Goal: Transaction & Acquisition: Obtain resource

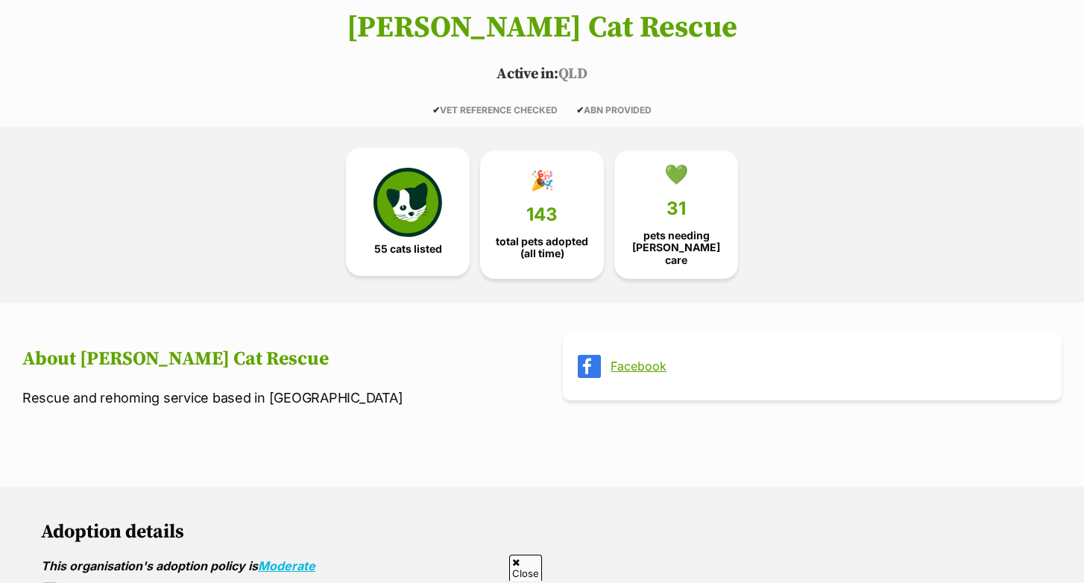
click at [394, 228] on img at bounding box center [408, 202] width 69 height 69
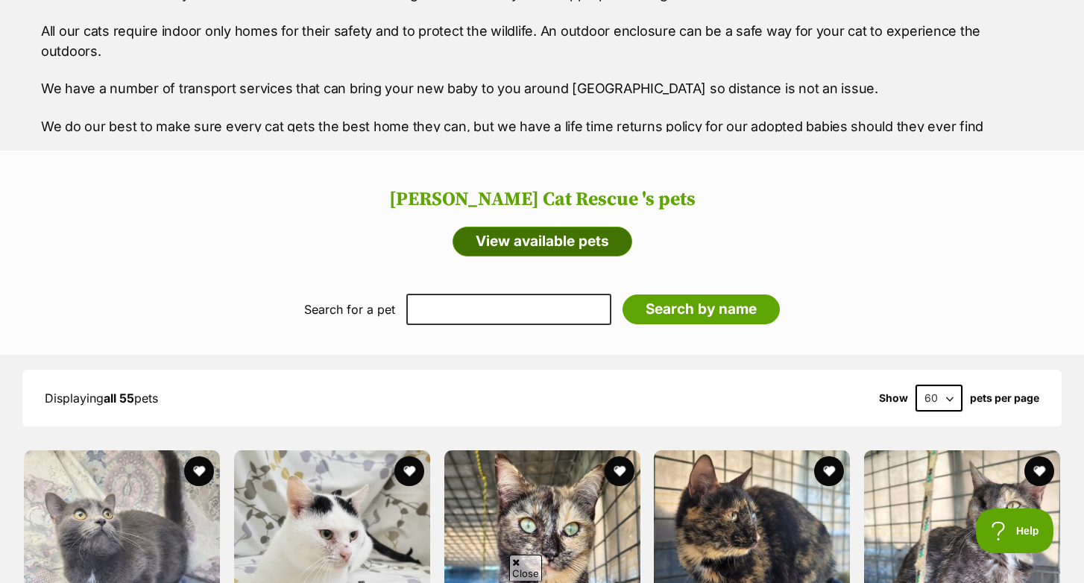
click at [549, 230] on link "View available pets" at bounding box center [543, 242] width 180 height 30
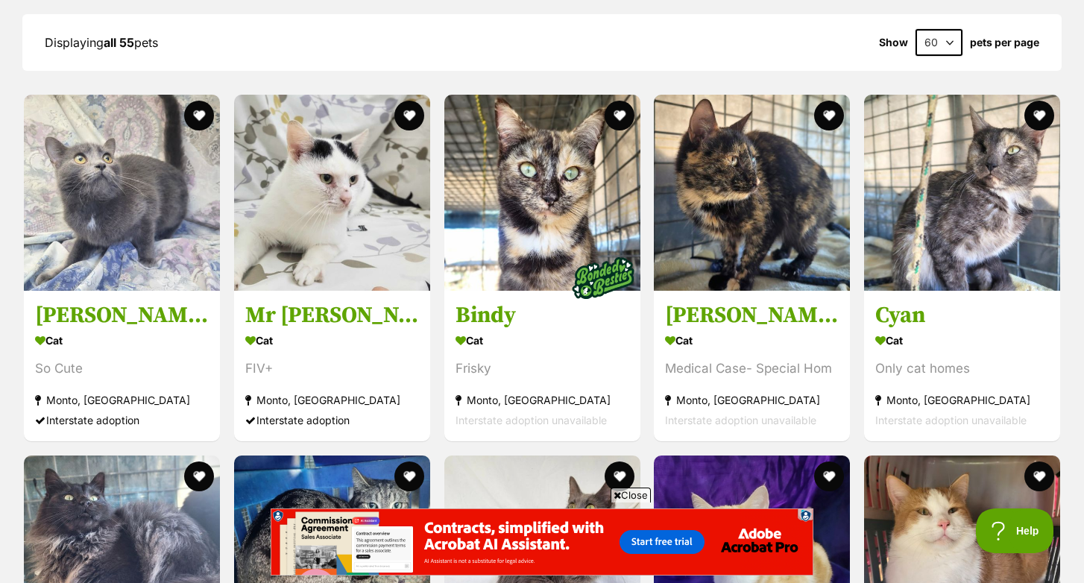
scroll to position [1237, 0]
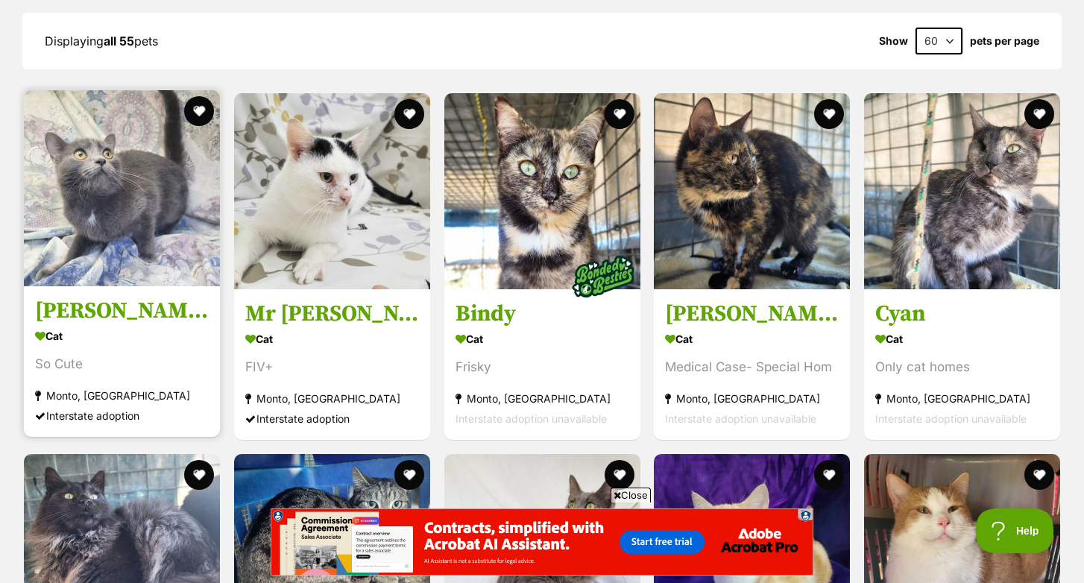
click at [122, 213] on img at bounding box center [122, 188] width 196 height 196
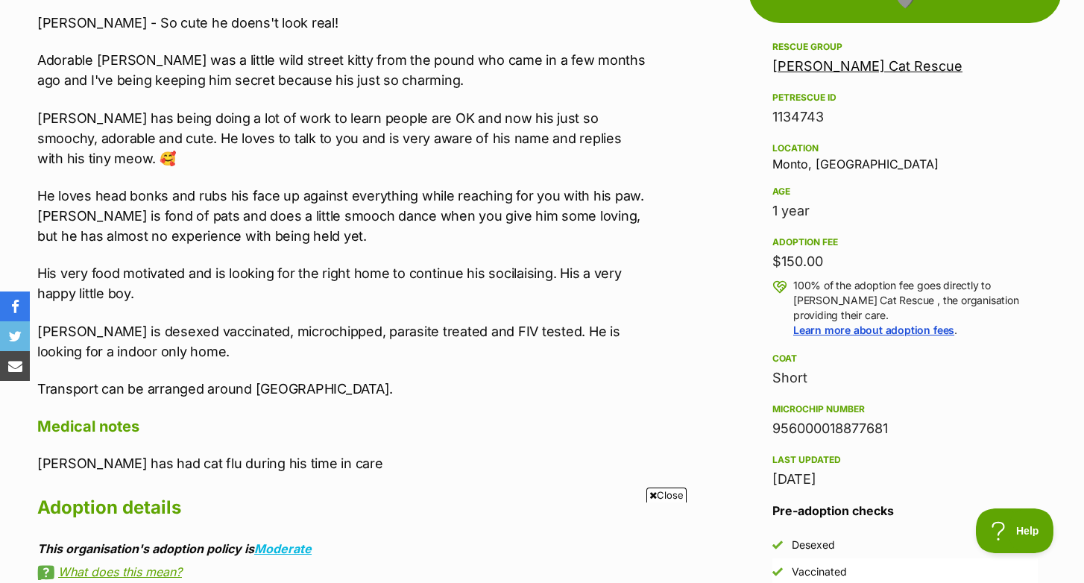
scroll to position [878, 0]
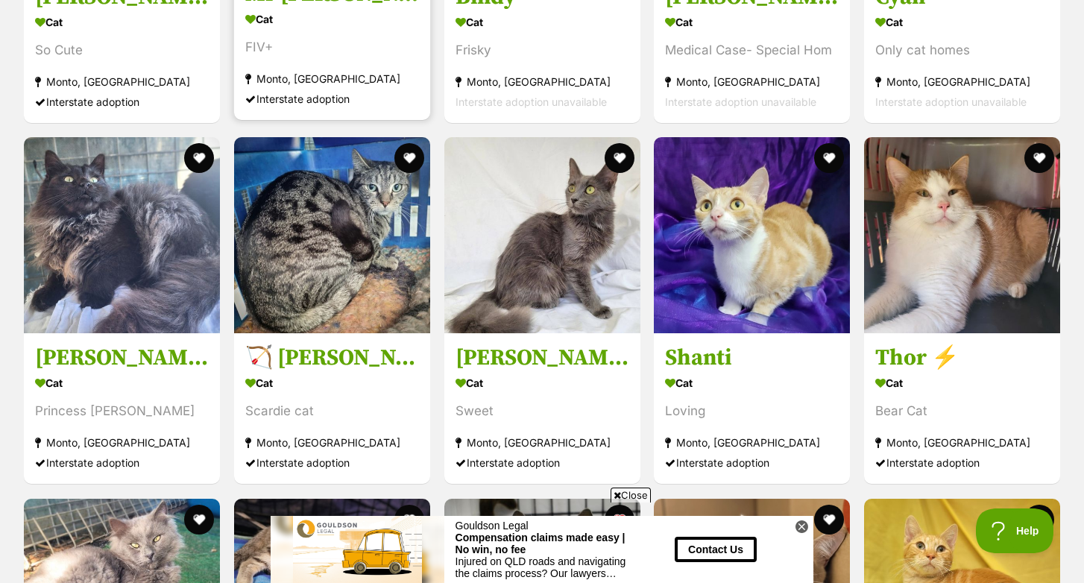
scroll to position [1553, 0]
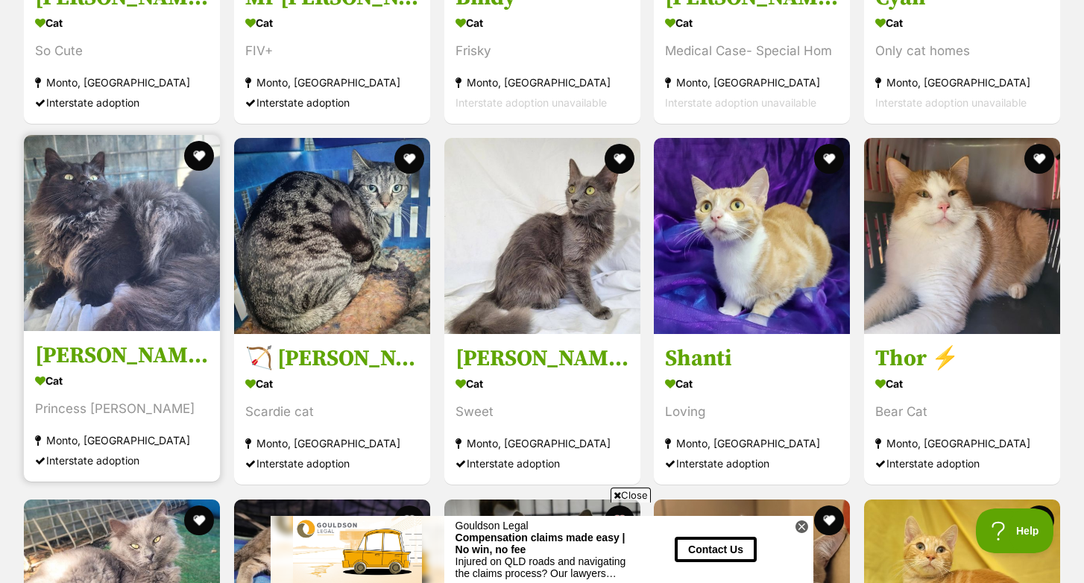
click at [116, 247] on img at bounding box center [122, 233] width 196 height 196
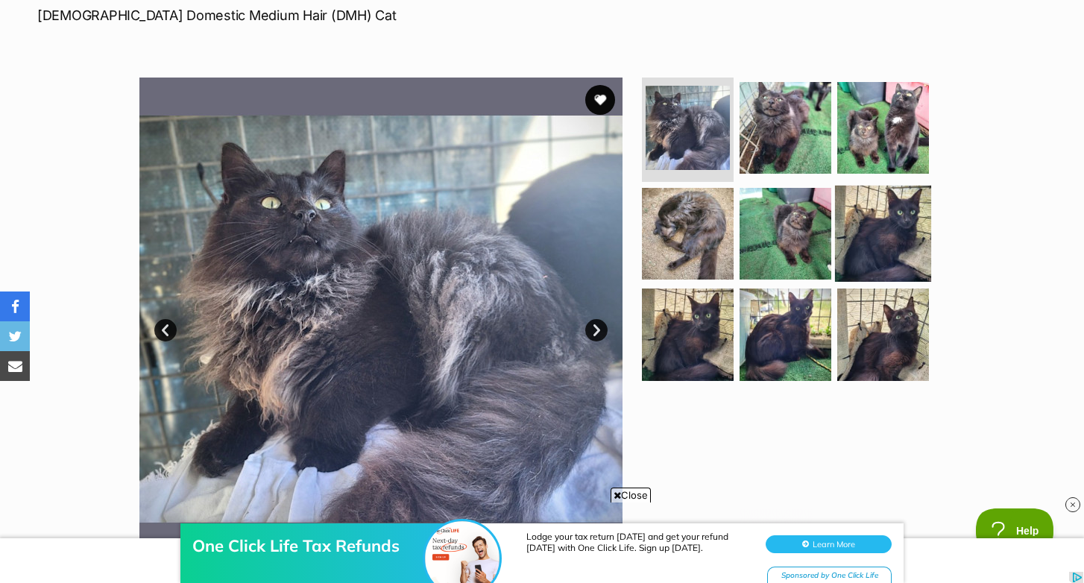
click at [894, 225] on img at bounding box center [883, 233] width 96 height 96
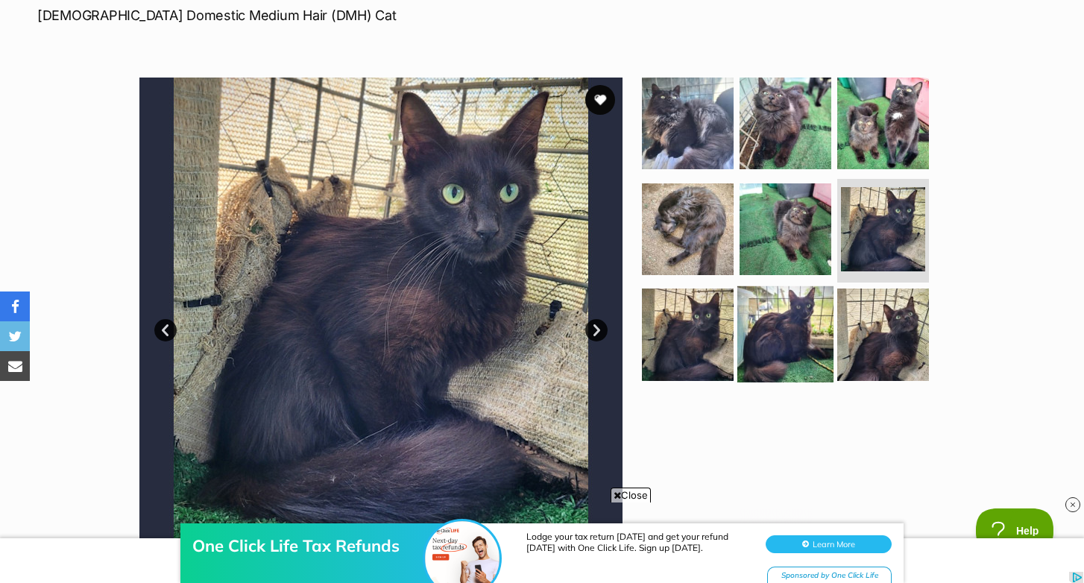
click at [784, 324] on img at bounding box center [785, 334] width 96 height 96
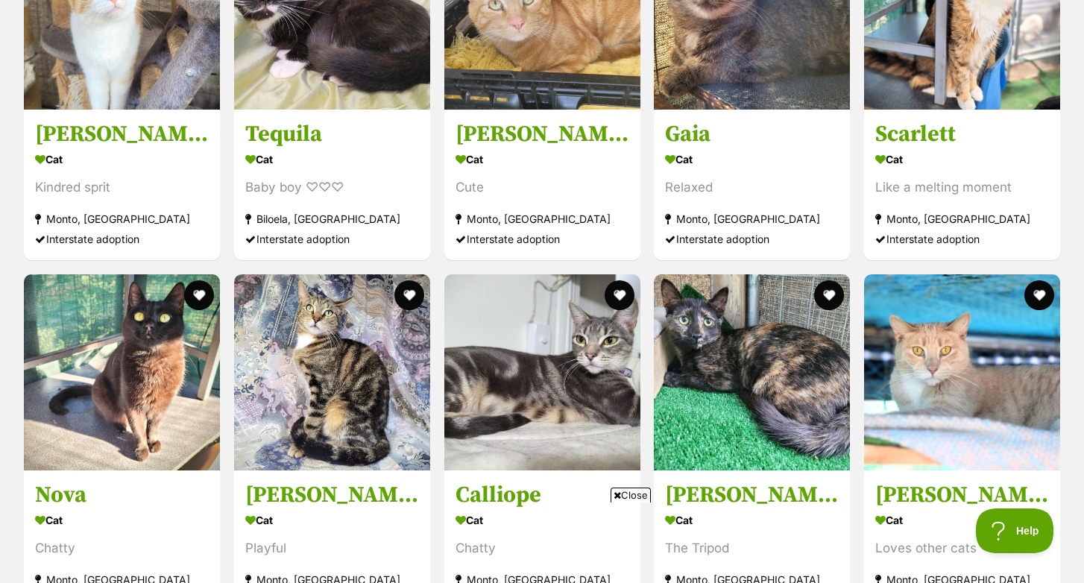
scroll to position [4745, 0]
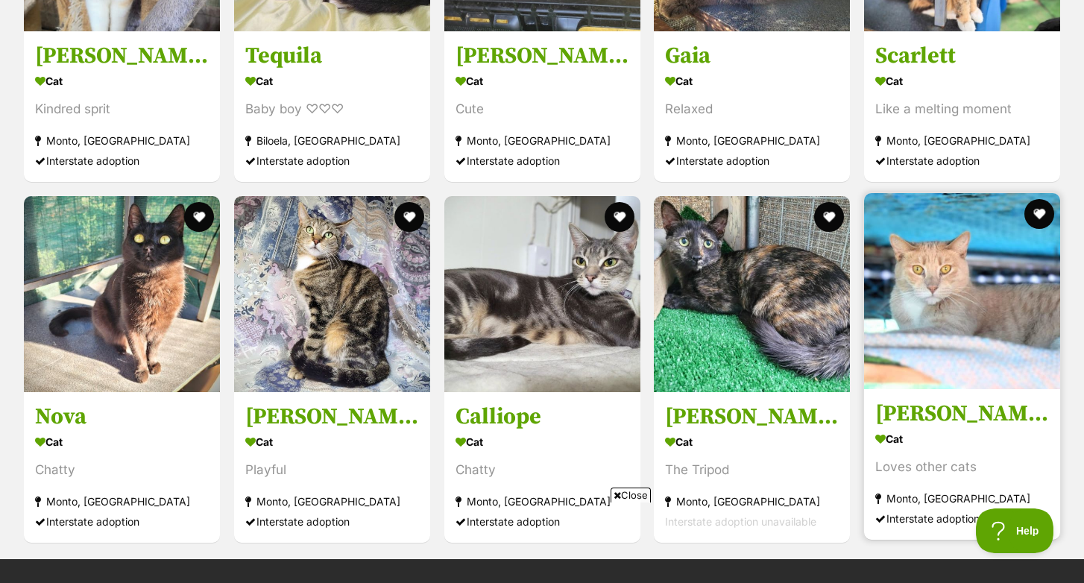
click at [940, 310] on img at bounding box center [962, 291] width 196 height 196
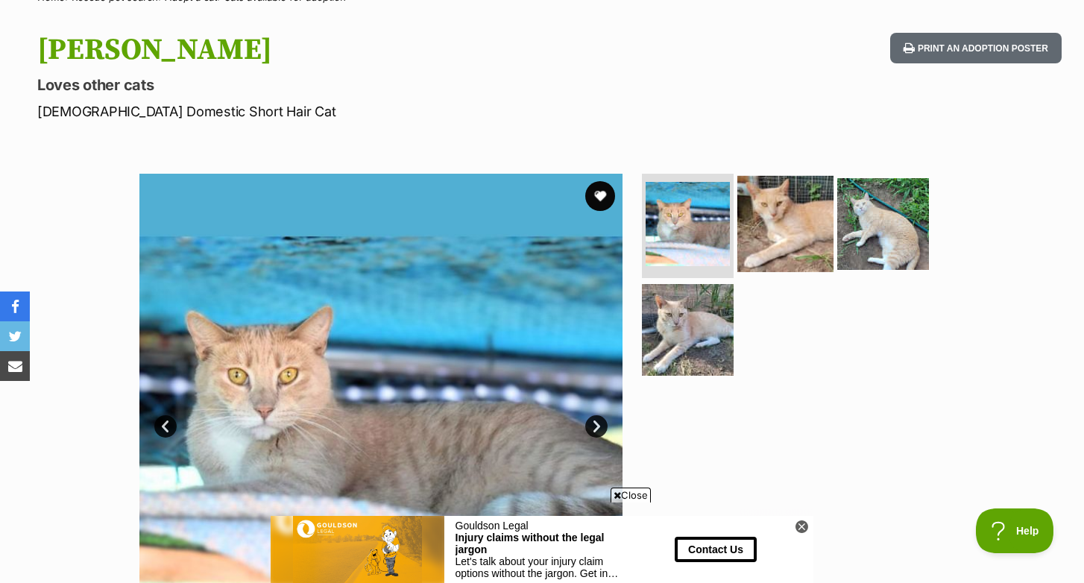
click at [769, 231] on img at bounding box center [785, 224] width 96 height 96
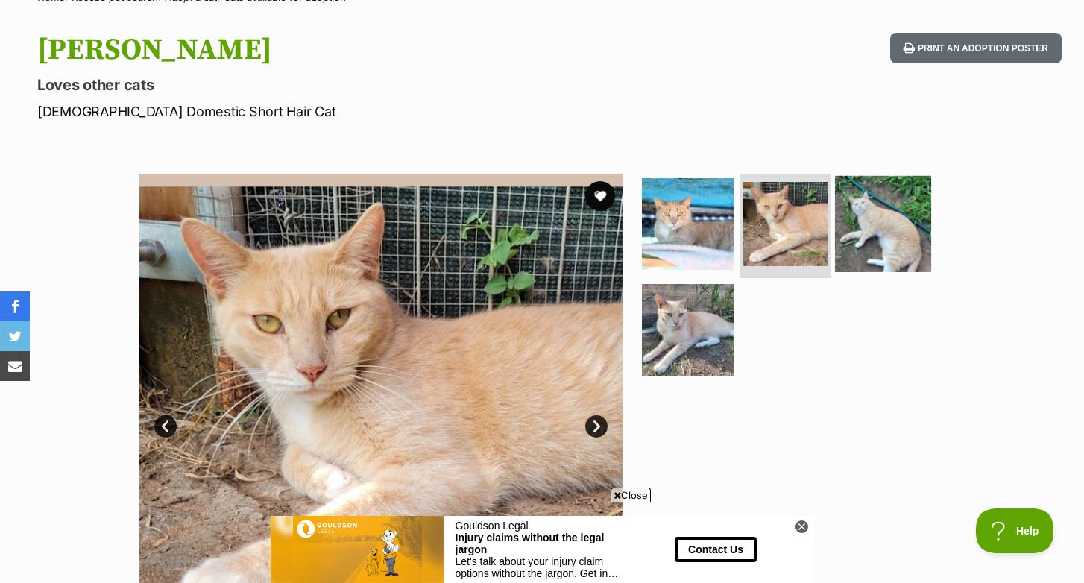
click at [896, 221] on img at bounding box center [883, 224] width 96 height 96
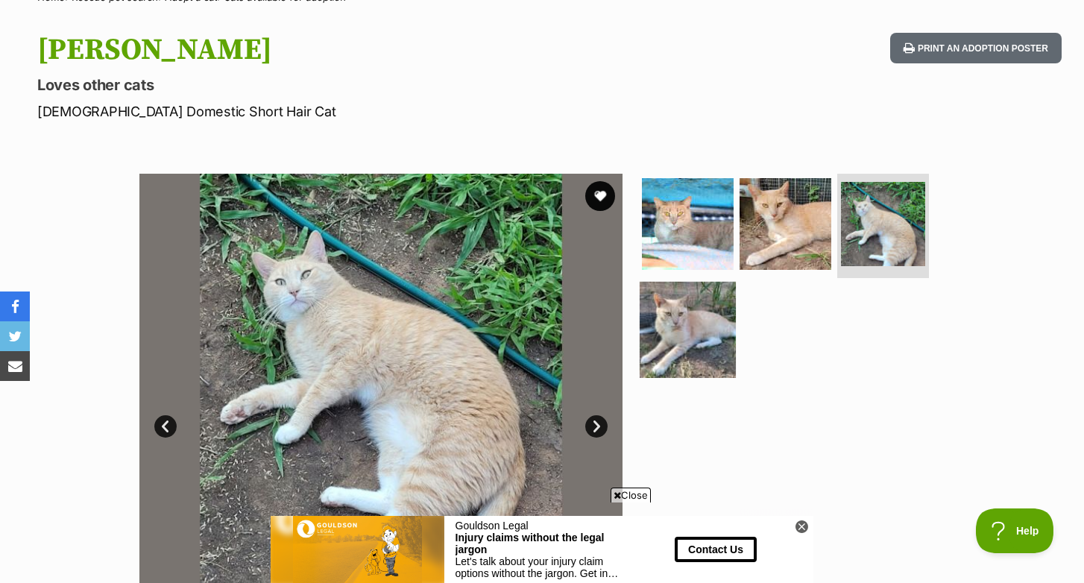
click at [687, 325] on img at bounding box center [688, 329] width 96 height 96
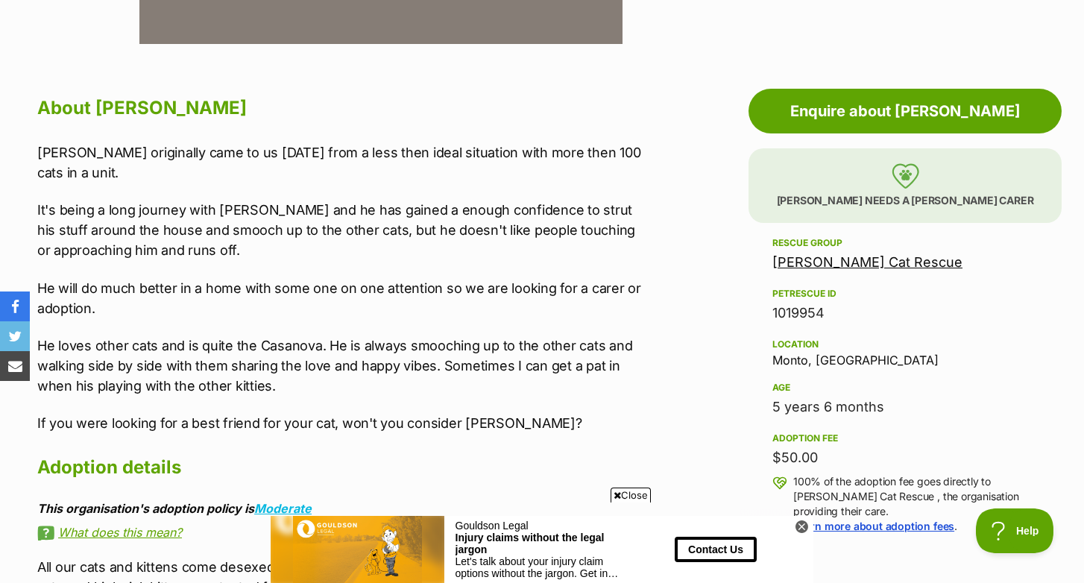
scroll to position [752, 0]
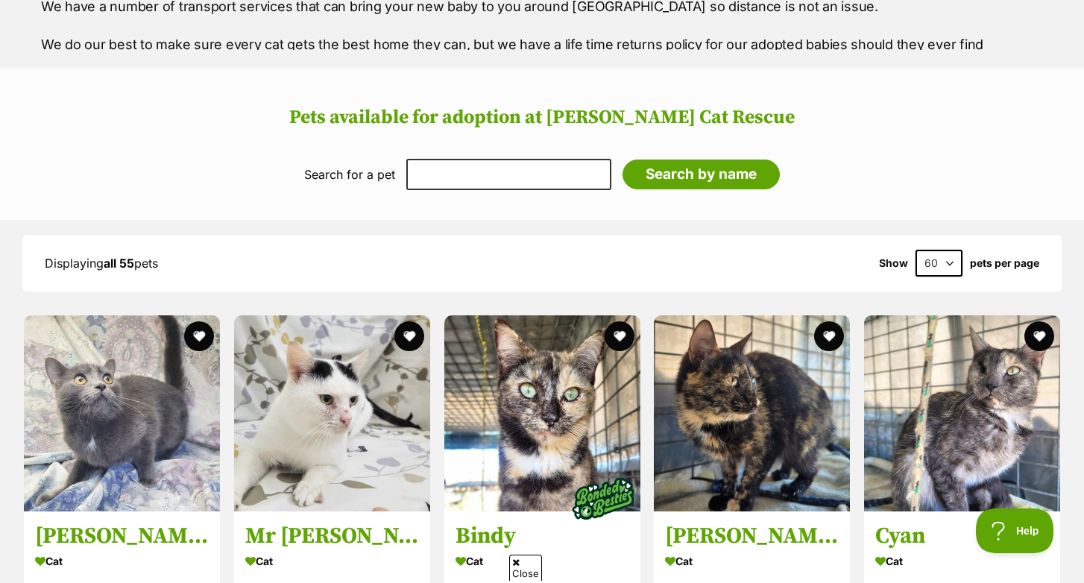
scroll to position [1005, 0]
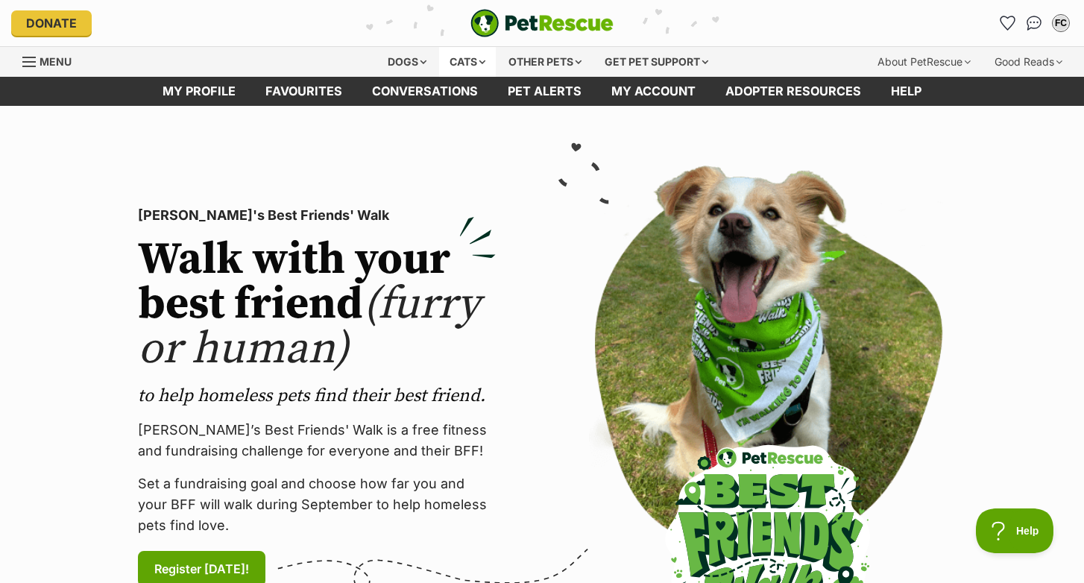
click at [462, 57] on div "Cats" at bounding box center [467, 62] width 57 height 30
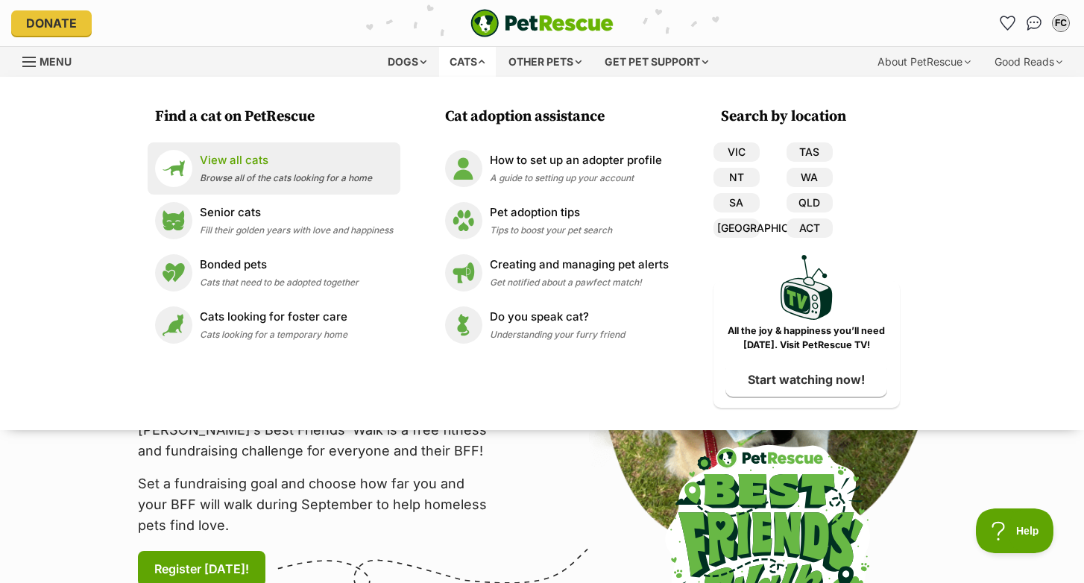
click at [252, 154] on p "View all cats" at bounding box center [286, 160] width 172 height 17
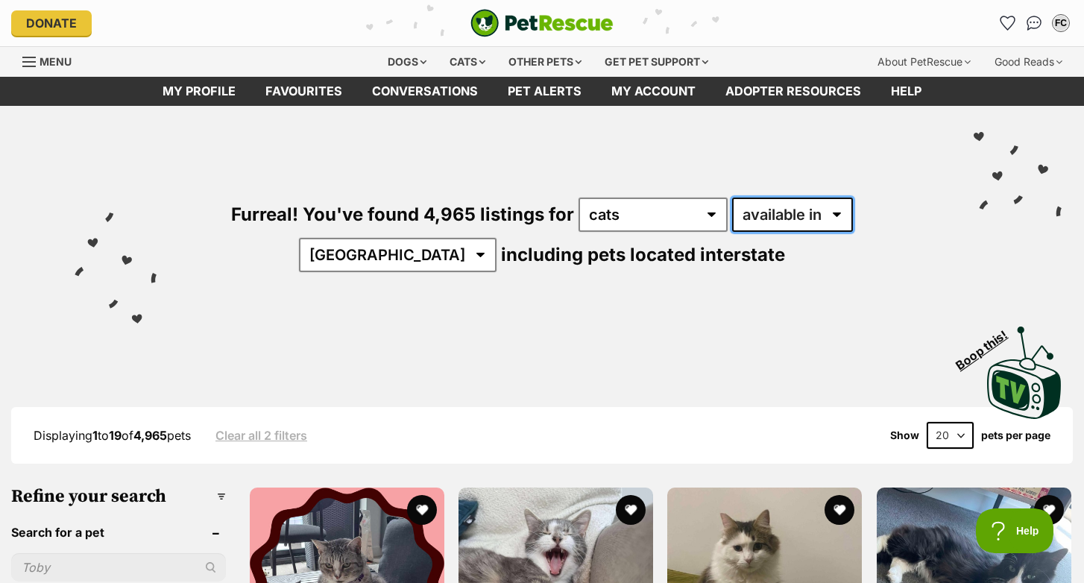
click at [782, 210] on select "available in located in" at bounding box center [792, 215] width 121 height 34
select select "disabled"
click at [732, 198] on select "available in located in" at bounding box center [792, 215] width 121 height 34
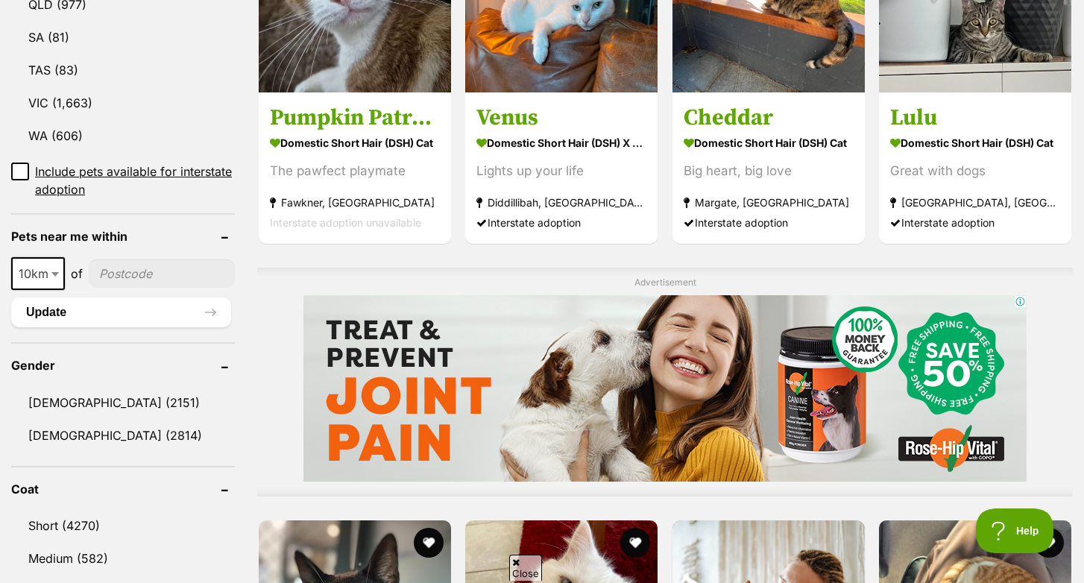
click at [131, 259] on input"] "postcode" at bounding box center [162, 273] width 146 height 28
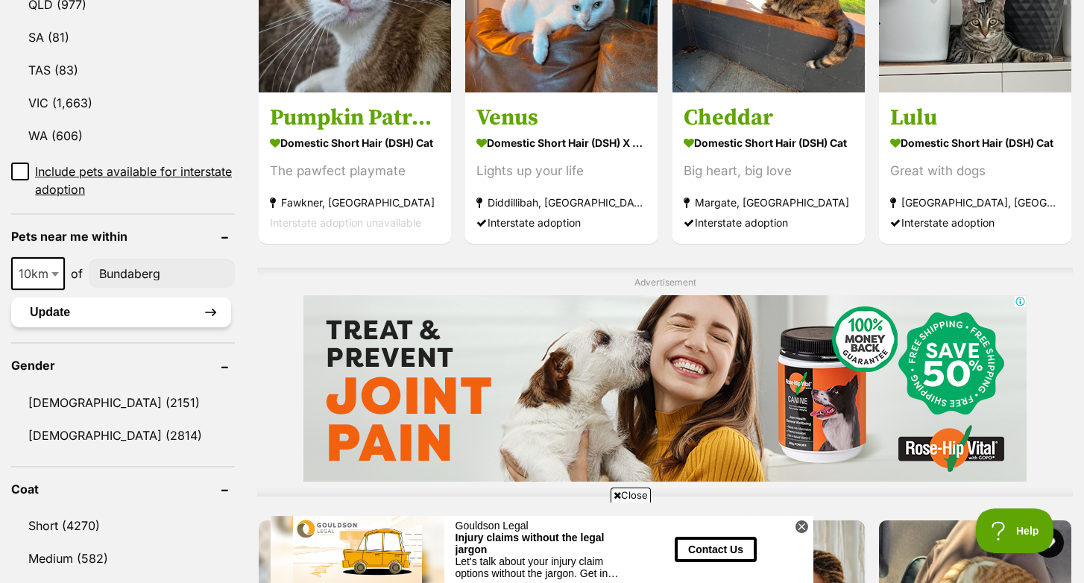
type input"] "Bundaberg"
click at [186, 298] on button "Update" at bounding box center [121, 313] width 220 height 30
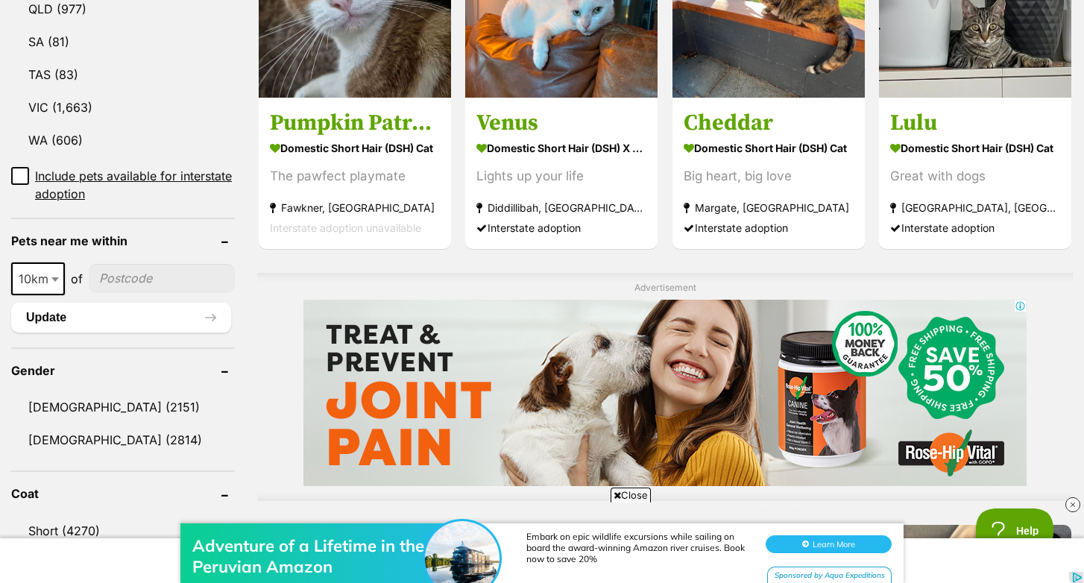
scroll to position [1012, 0]
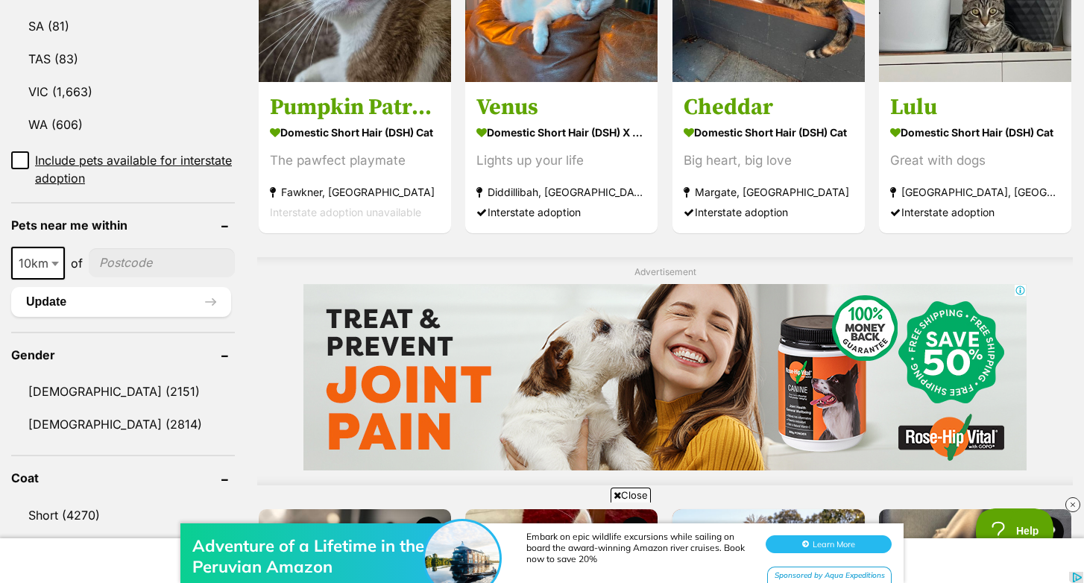
click at [115, 248] on input"] "postcode" at bounding box center [162, 262] width 146 height 28
type input"] "4670"
click at [157, 287] on button "Update" at bounding box center [121, 302] width 220 height 30
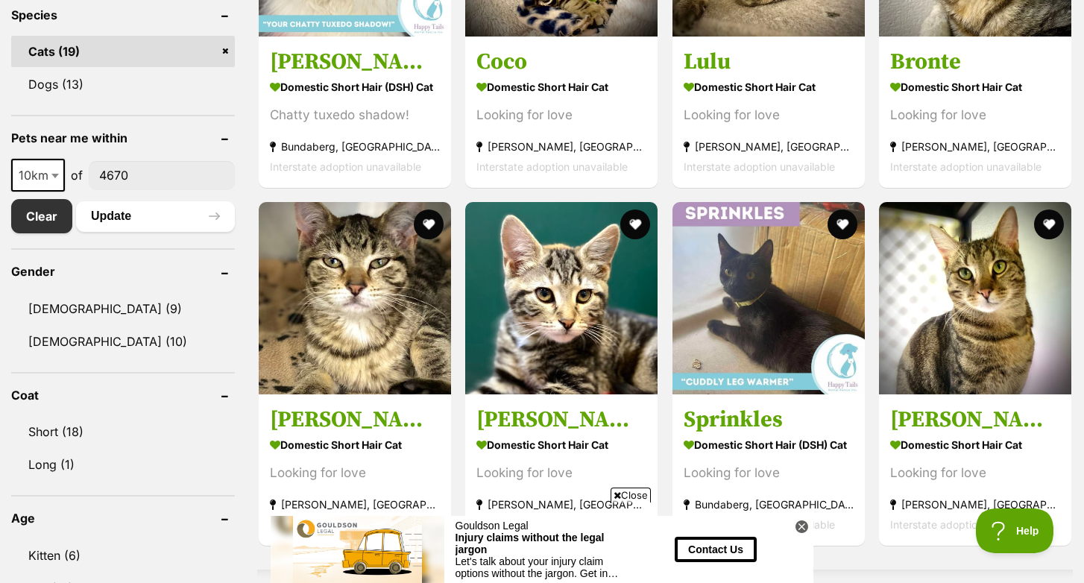
scroll to position [596, 0]
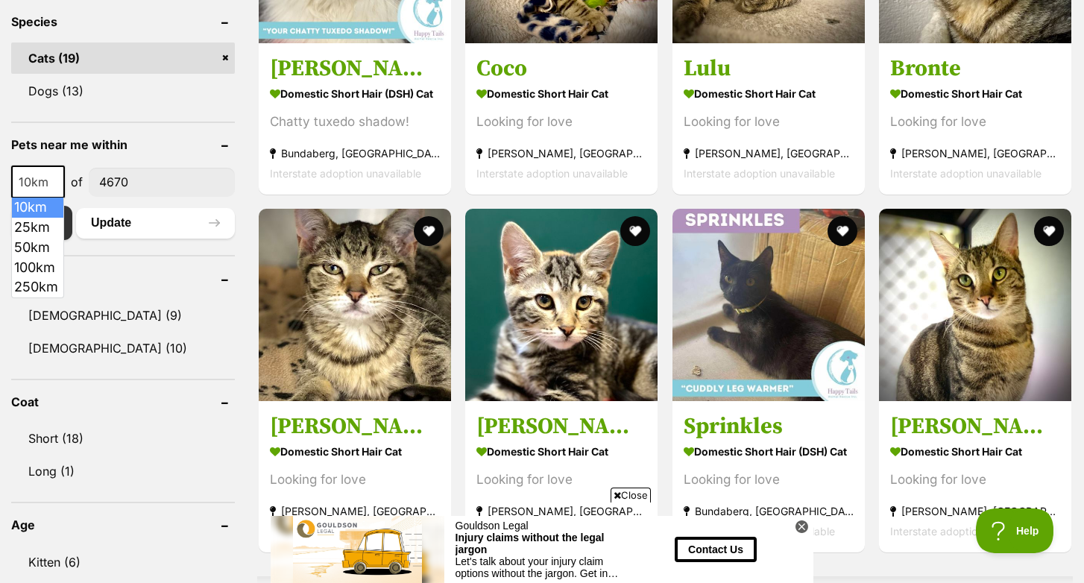
click at [51, 180] on b at bounding box center [54, 182] width 7 height 4
select select "25"
click at [147, 217] on button "Update" at bounding box center [155, 223] width 159 height 30
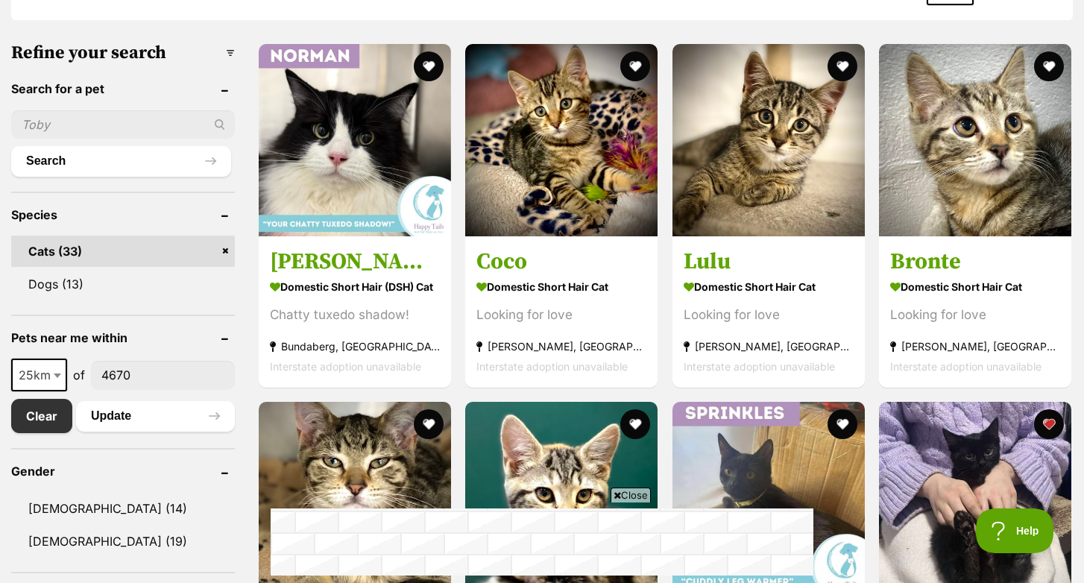
scroll to position [439, 0]
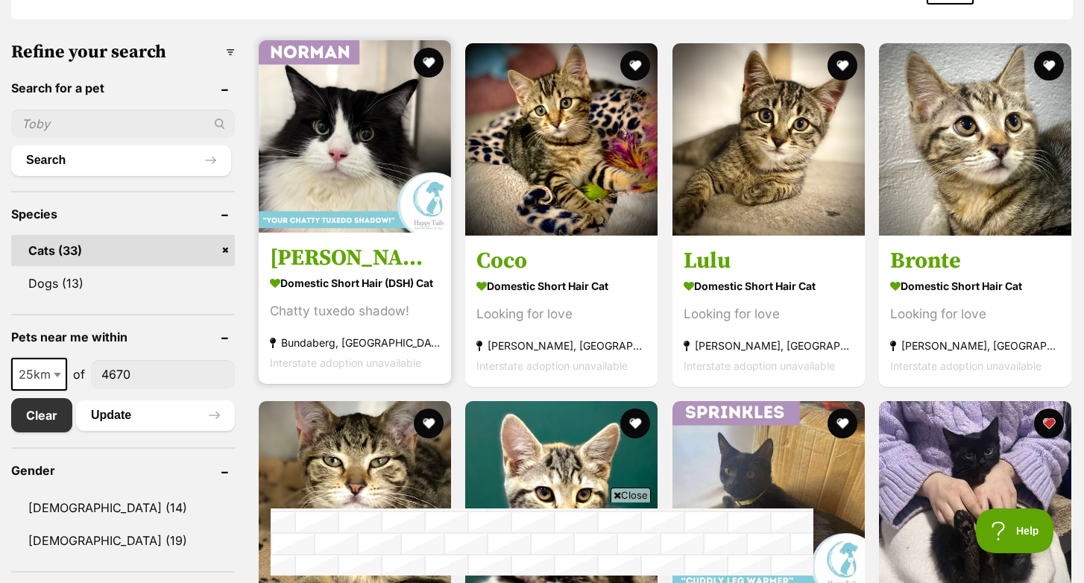
click at [342, 159] on img at bounding box center [355, 136] width 192 height 192
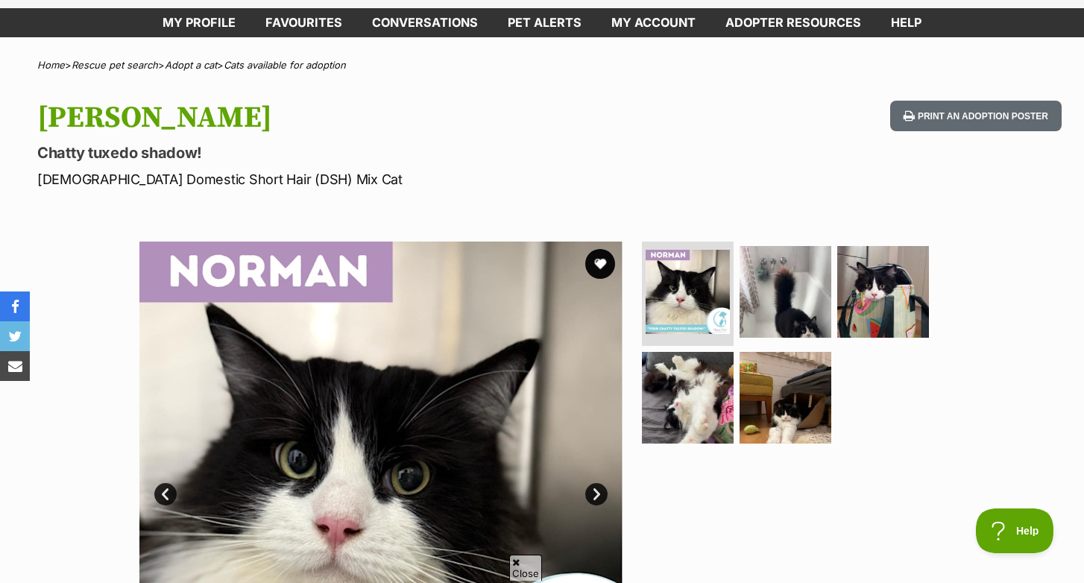
scroll to position [85, 0]
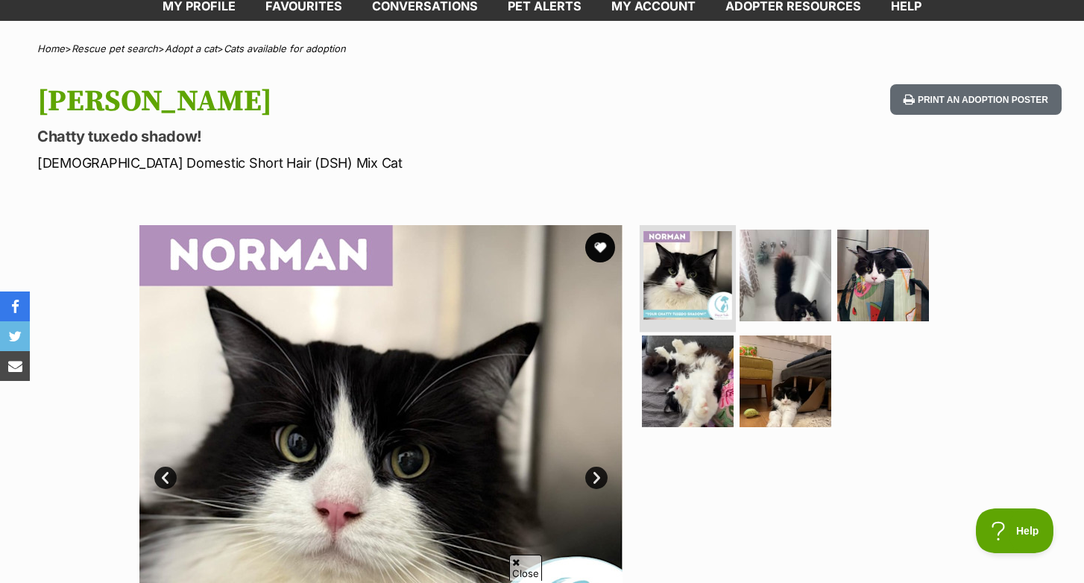
click at [691, 275] on img at bounding box center [688, 275] width 89 height 89
click at [775, 283] on img at bounding box center [785, 275] width 96 height 96
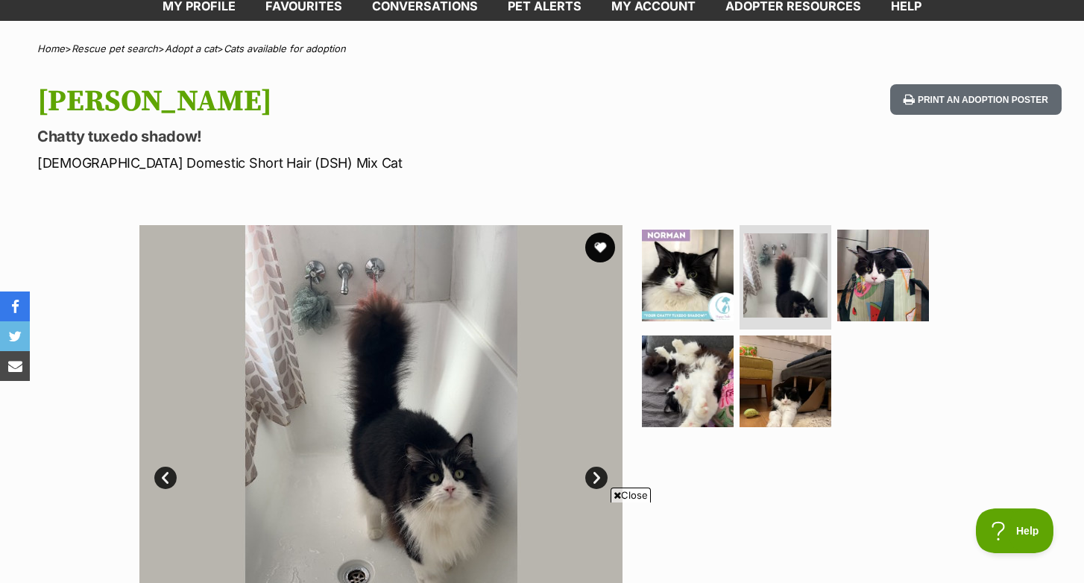
scroll to position [0, 0]
click at [878, 273] on img at bounding box center [883, 275] width 96 height 96
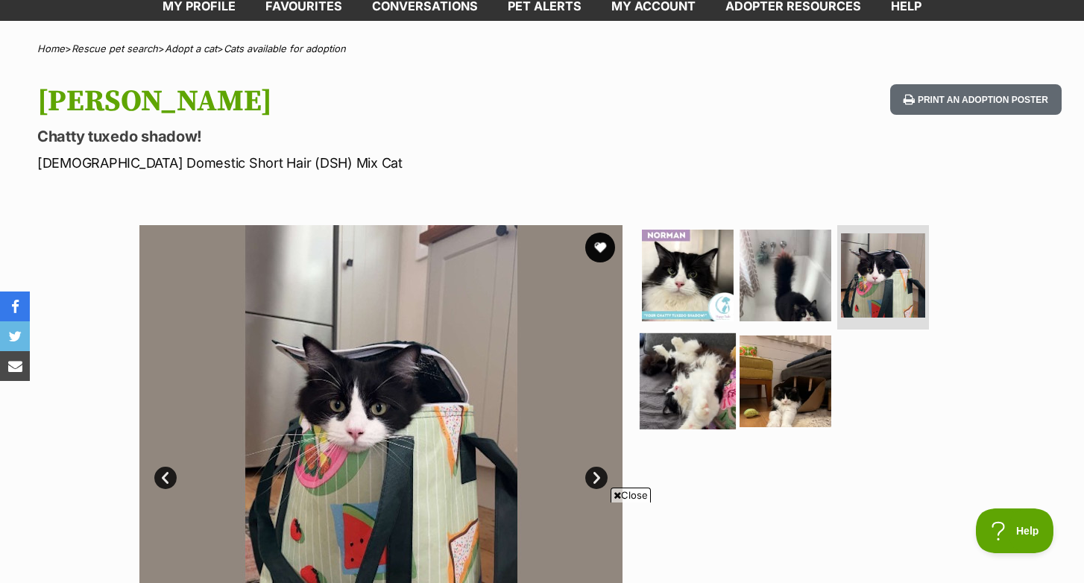
click at [703, 376] on img at bounding box center [688, 381] width 96 height 96
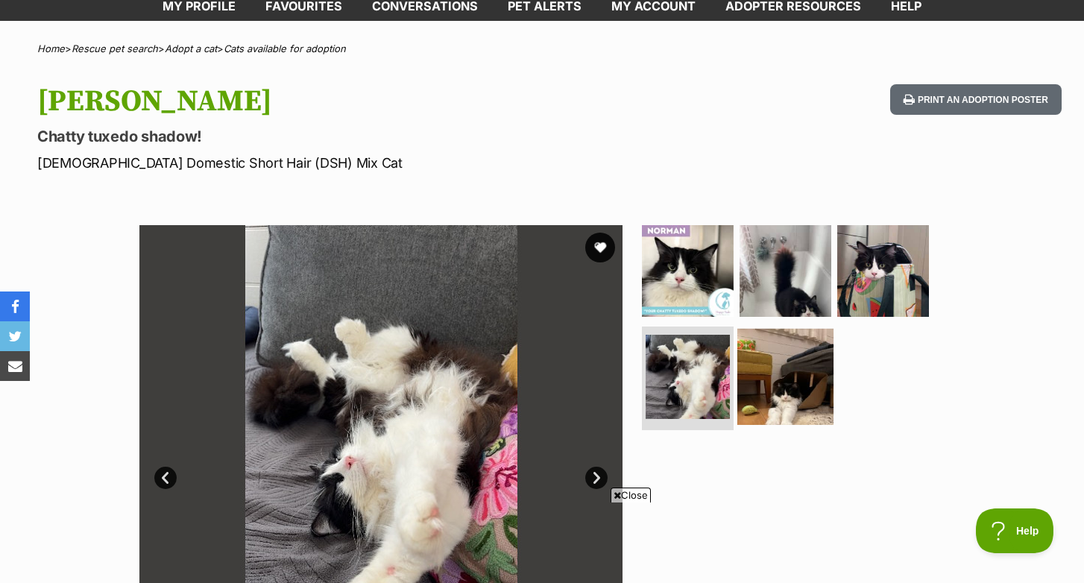
click at [791, 383] on img at bounding box center [785, 376] width 96 height 96
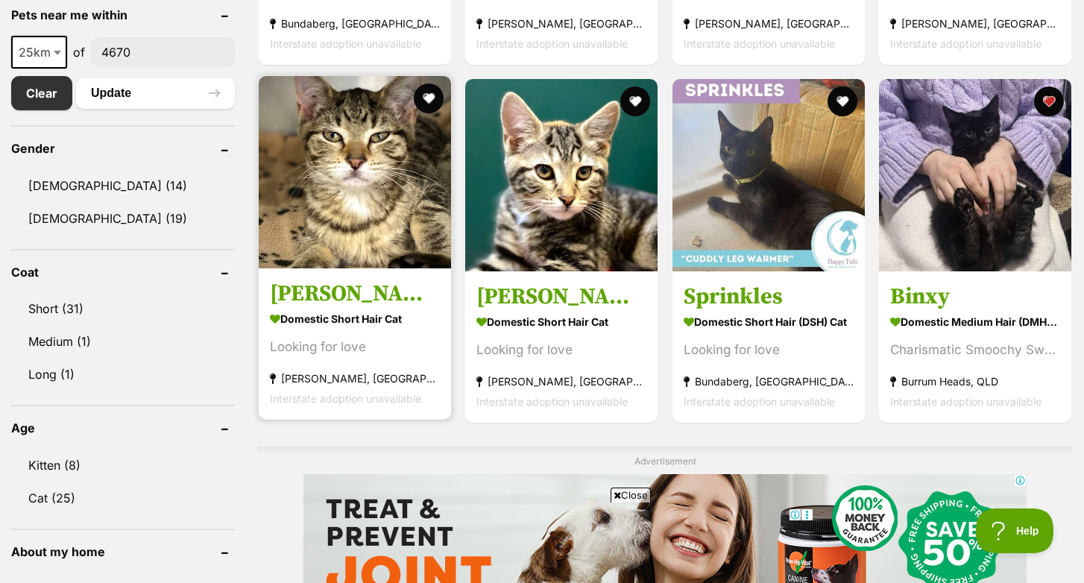
scroll to position [758, 0]
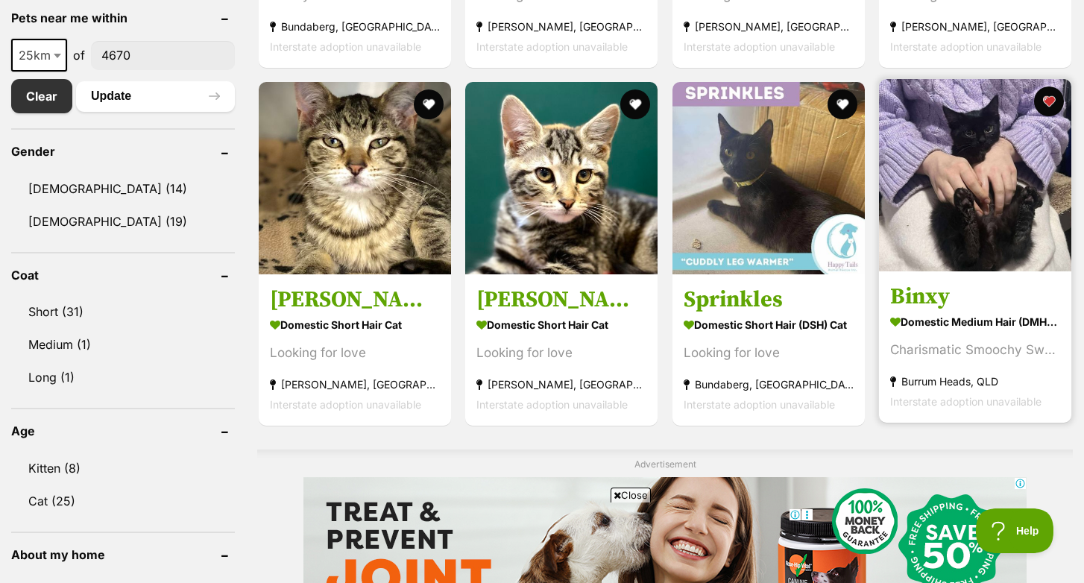
click at [995, 242] on img at bounding box center [975, 175] width 192 height 192
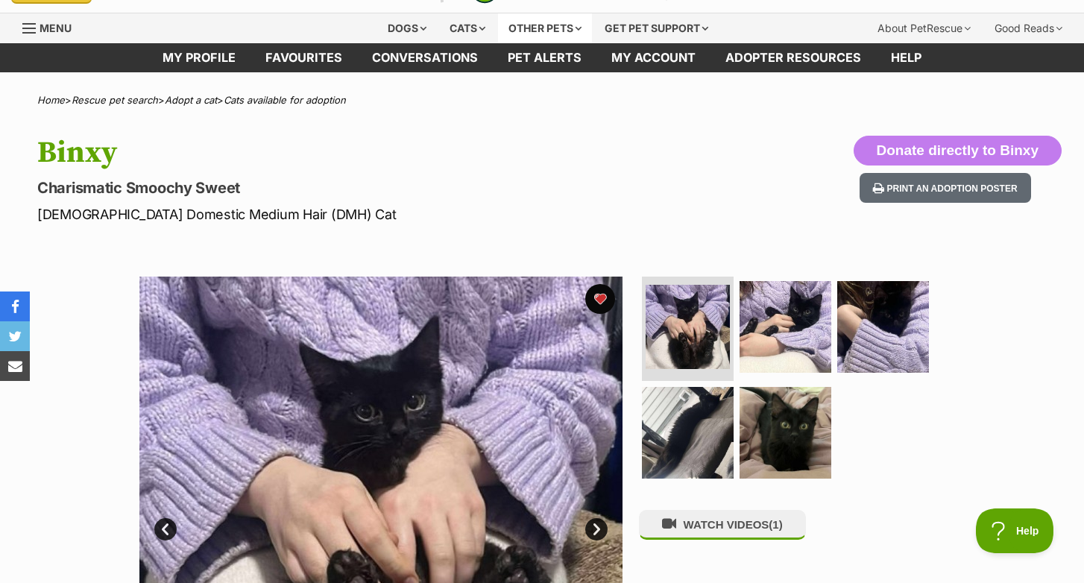
scroll to position [42, 0]
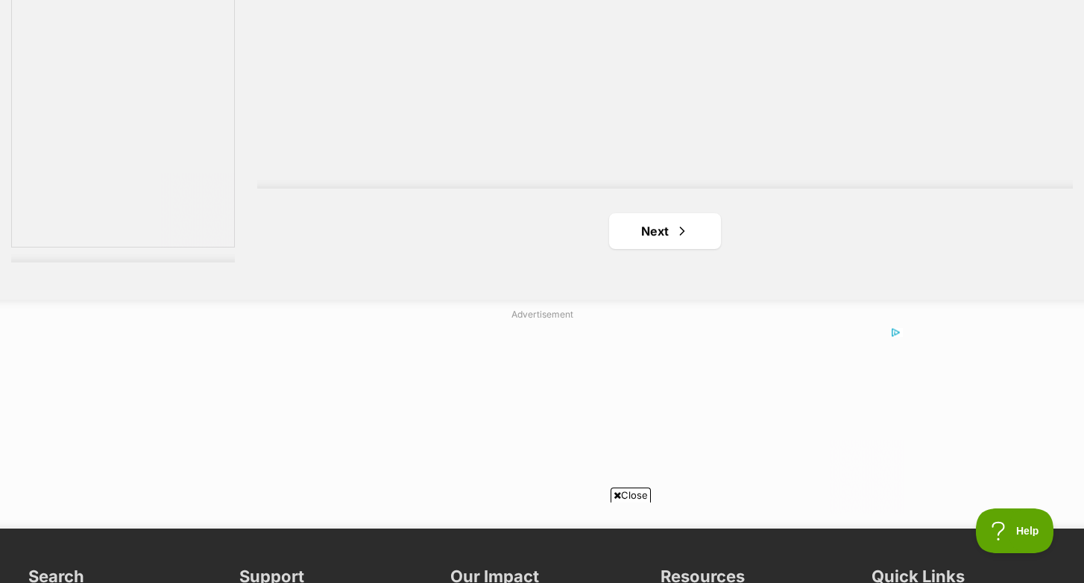
scroll to position [2740, 0]
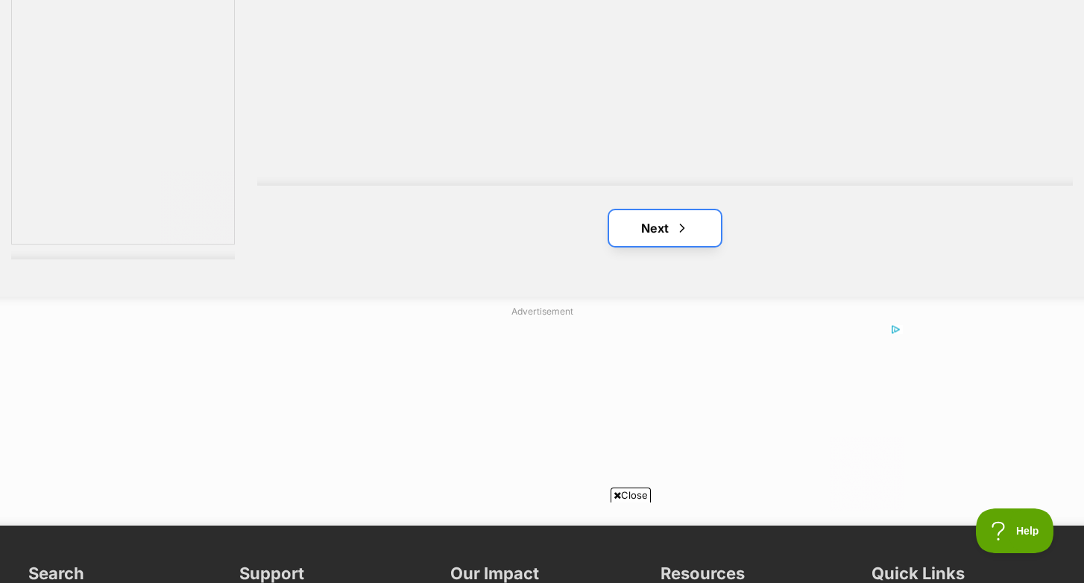
click at [667, 224] on link "Next" at bounding box center [665, 228] width 112 height 36
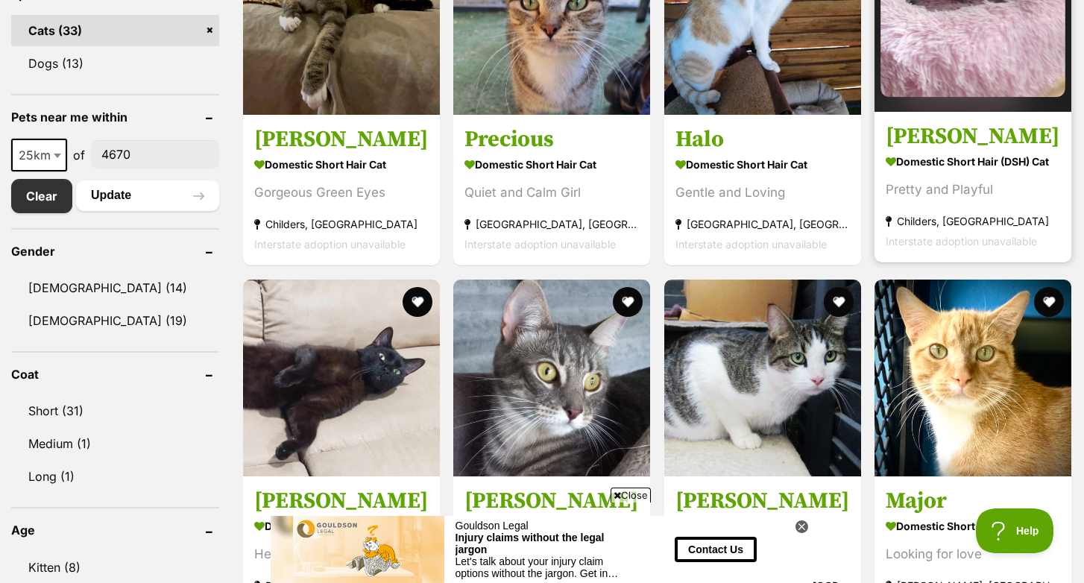
scroll to position [660, 0]
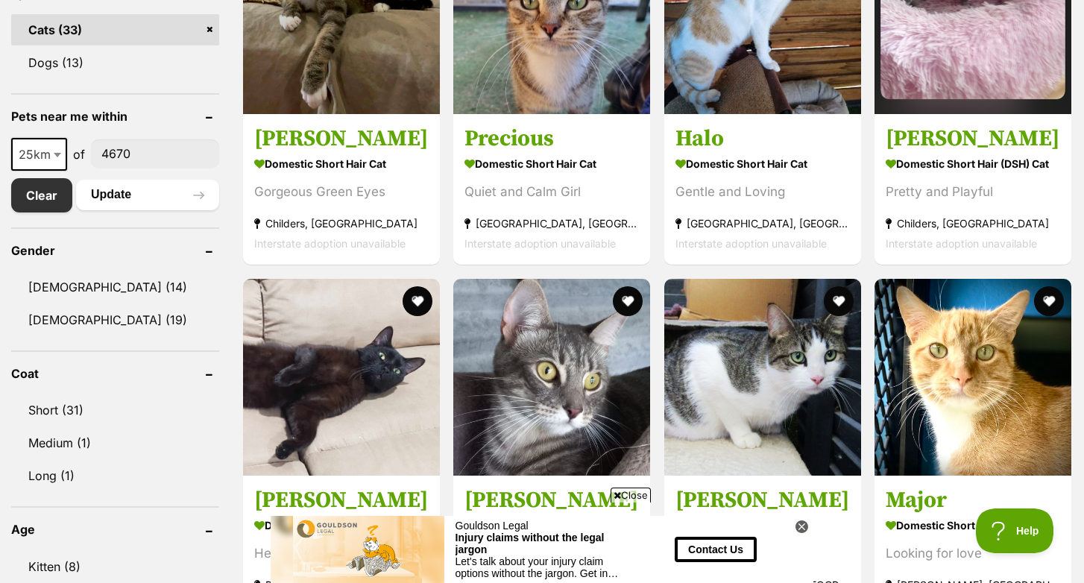
click at [148, 151] on input"] "4670" at bounding box center [155, 153] width 128 height 28
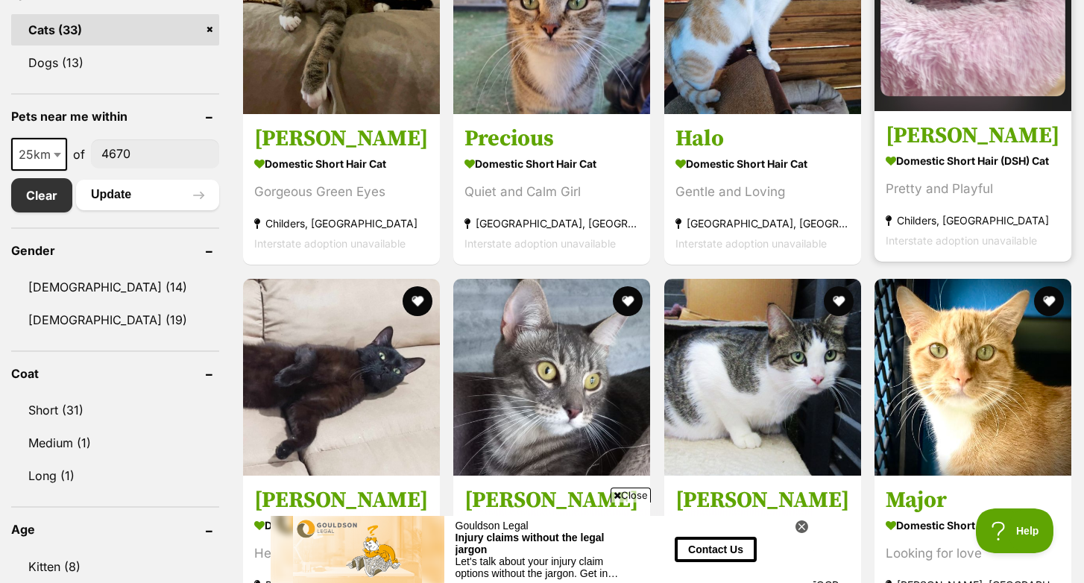
scroll to position [0, 0]
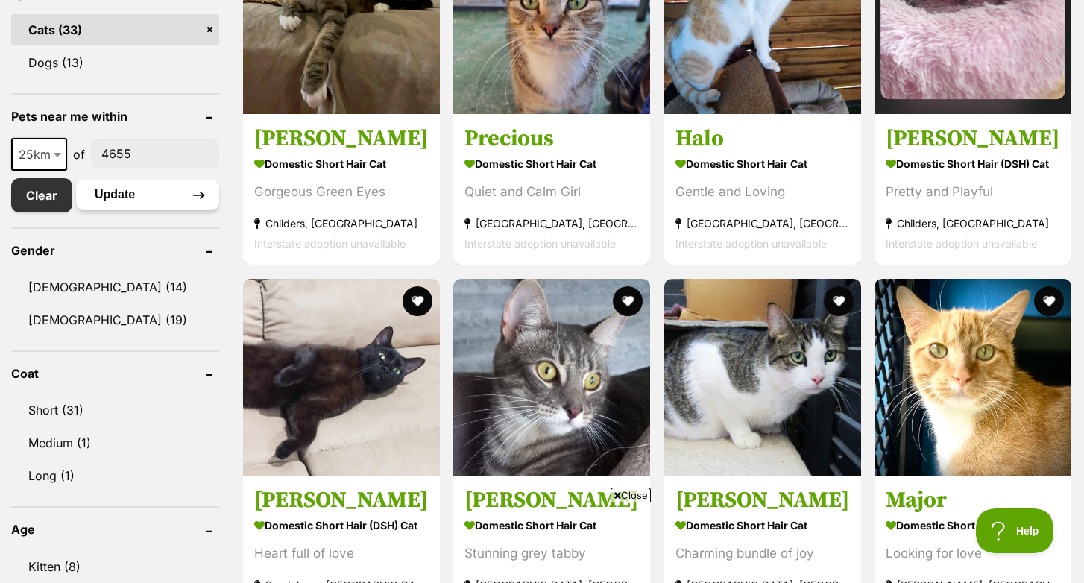
type input"] "4655"
click at [149, 189] on button "Update" at bounding box center [147, 195] width 143 height 30
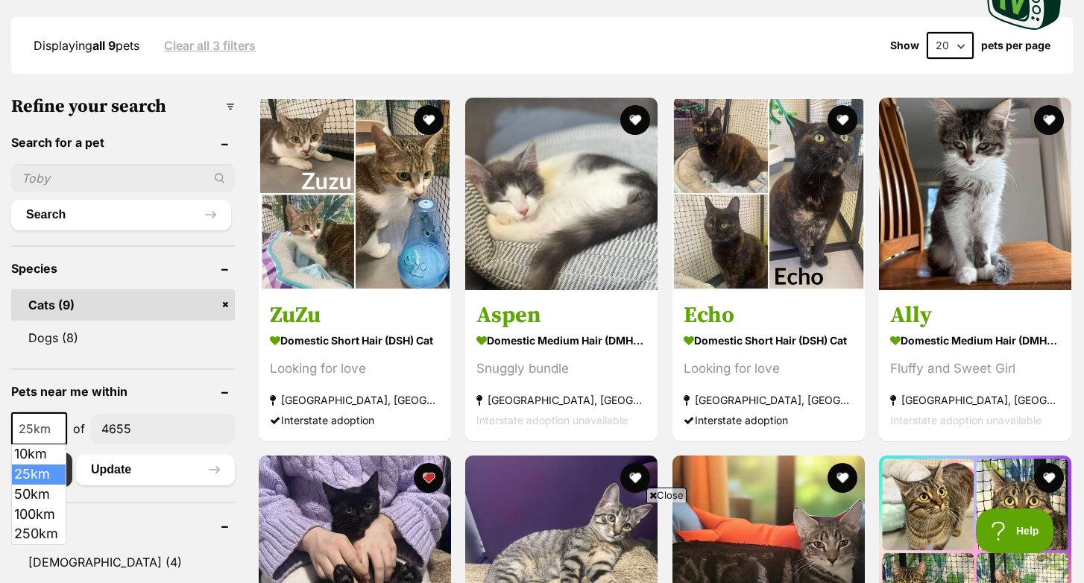
click at [58, 427] on b at bounding box center [57, 429] width 7 height 4
select select "50"
click at [125, 469] on button "Update" at bounding box center [155, 470] width 159 height 30
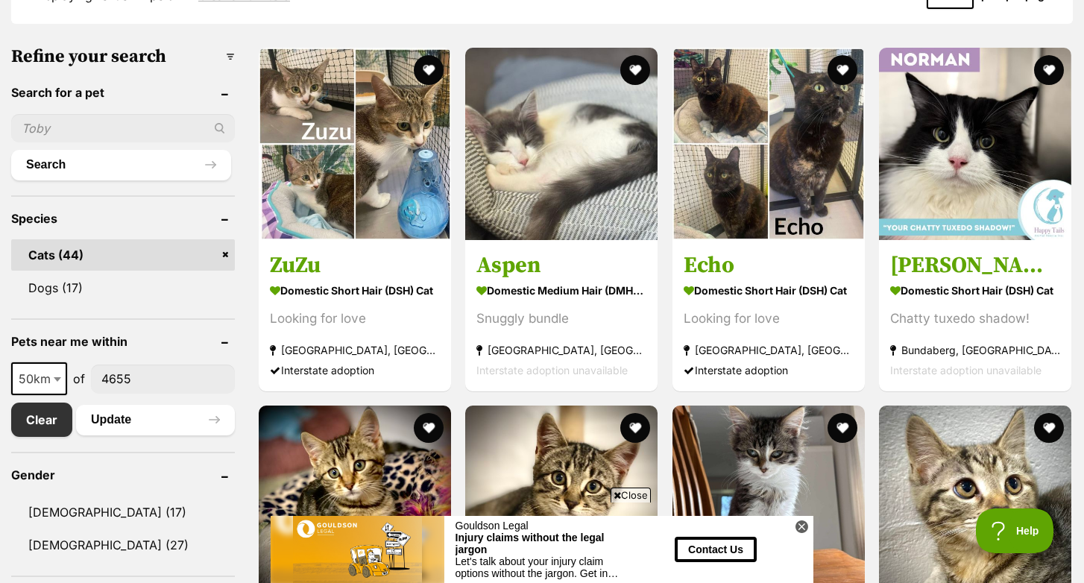
scroll to position [441, 0]
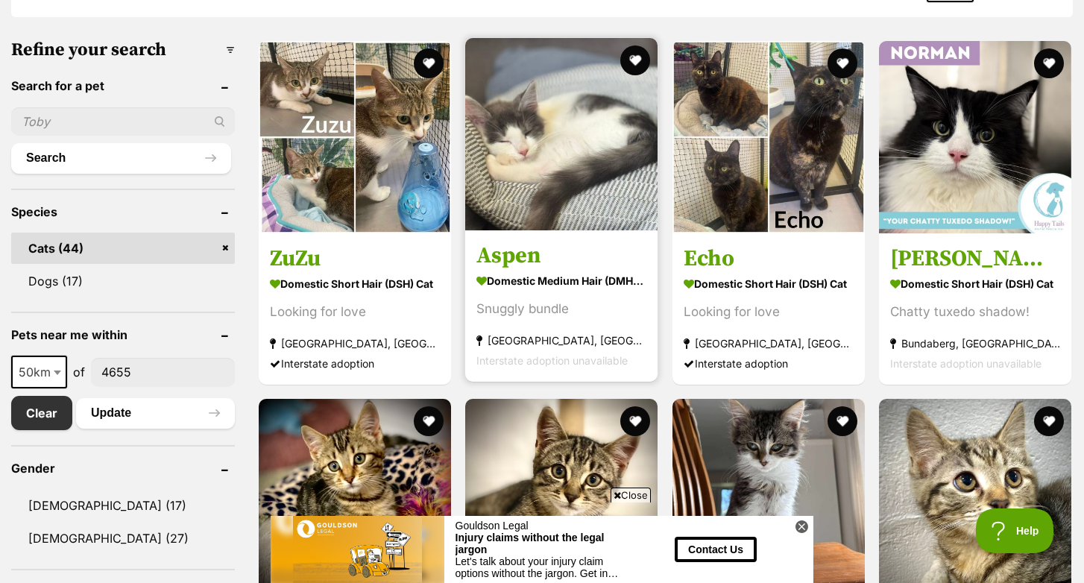
click at [547, 191] on img at bounding box center [561, 134] width 192 height 192
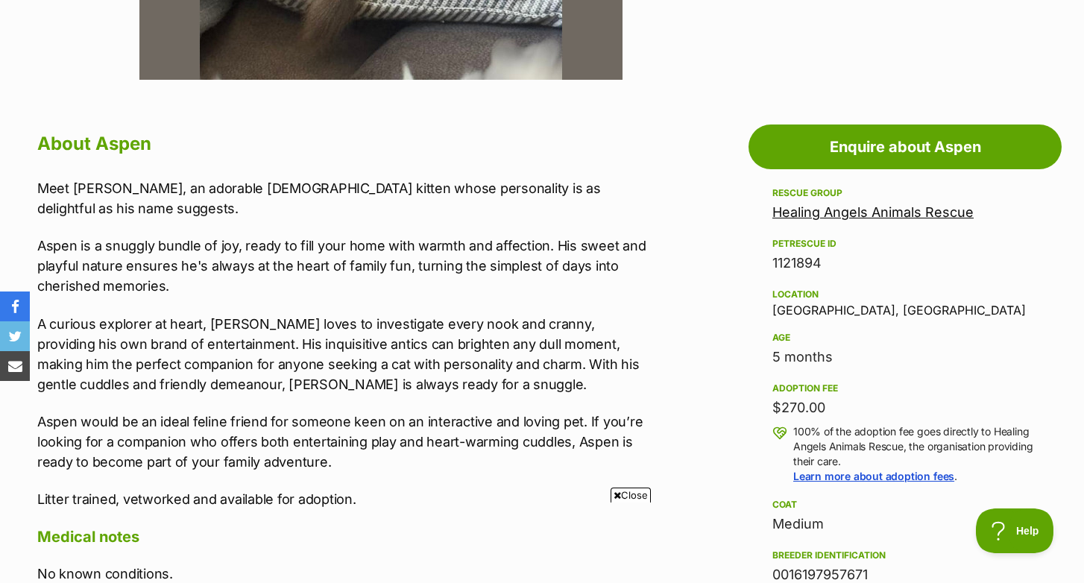
scroll to position [707, 0]
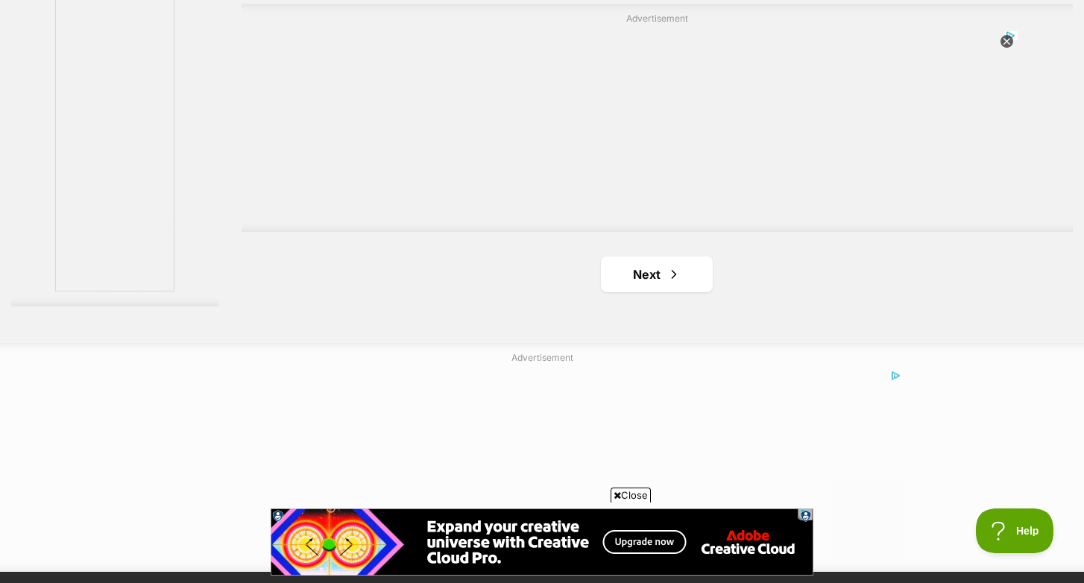
scroll to position [2721, 0]
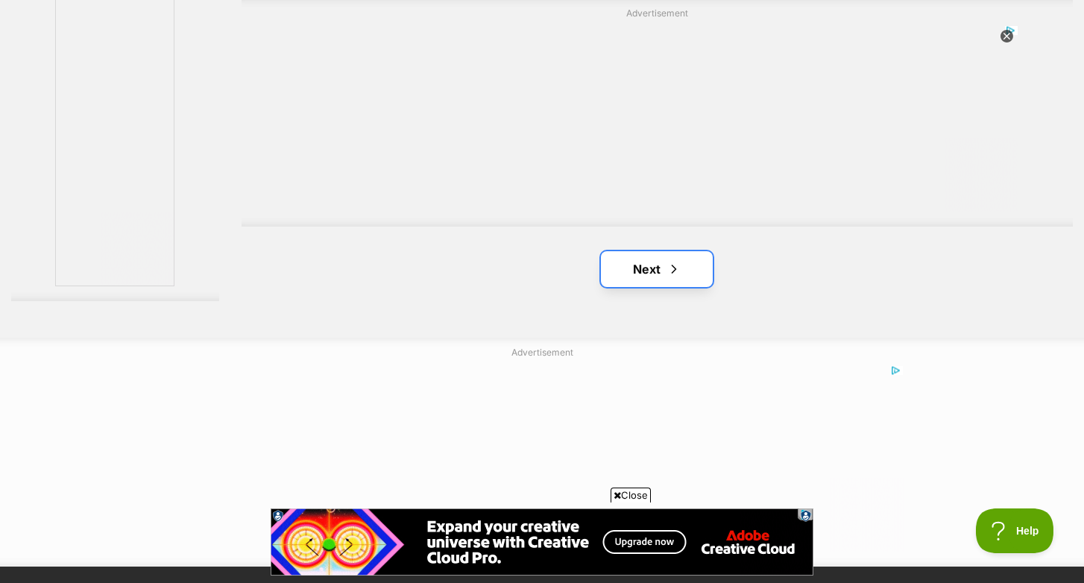
click at [655, 265] on link "Next" at bounding box center [657, 269] width 112 height 36
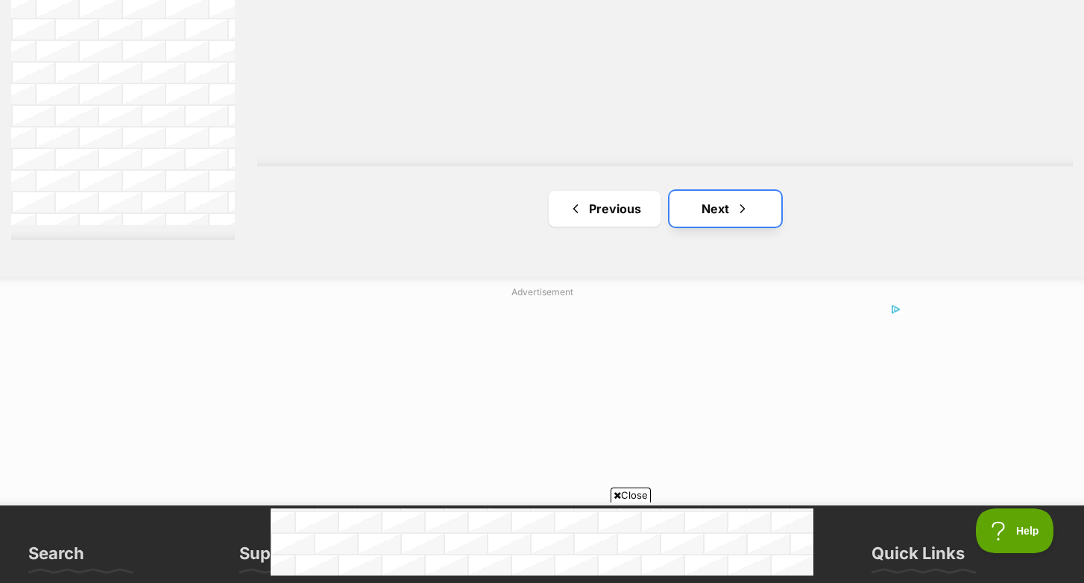
click at [715, 202] on link "Next" at bounding box center [726, 209] width 112 height 36
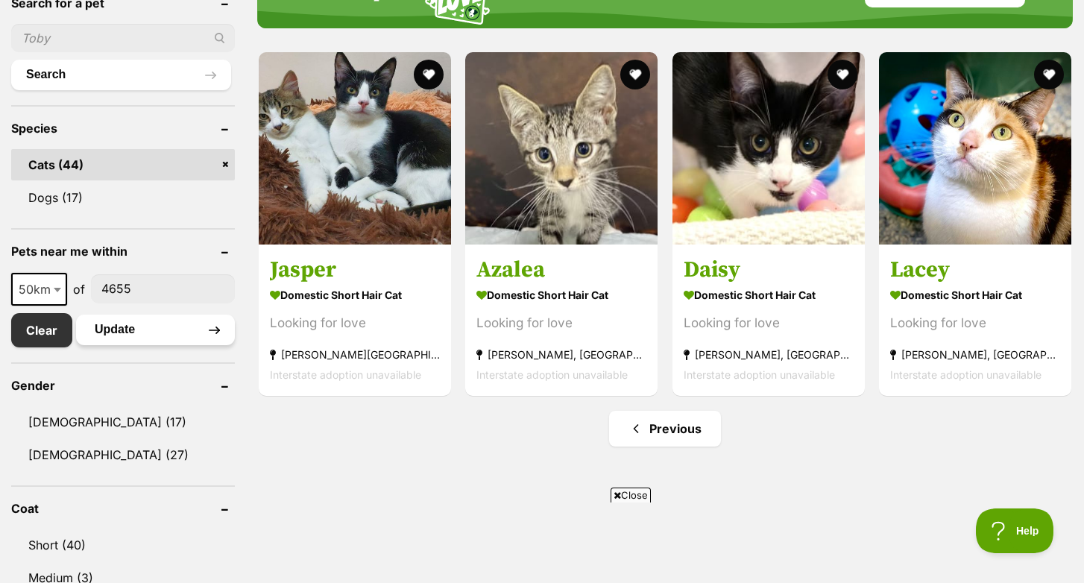
scroll to position [532, 0]
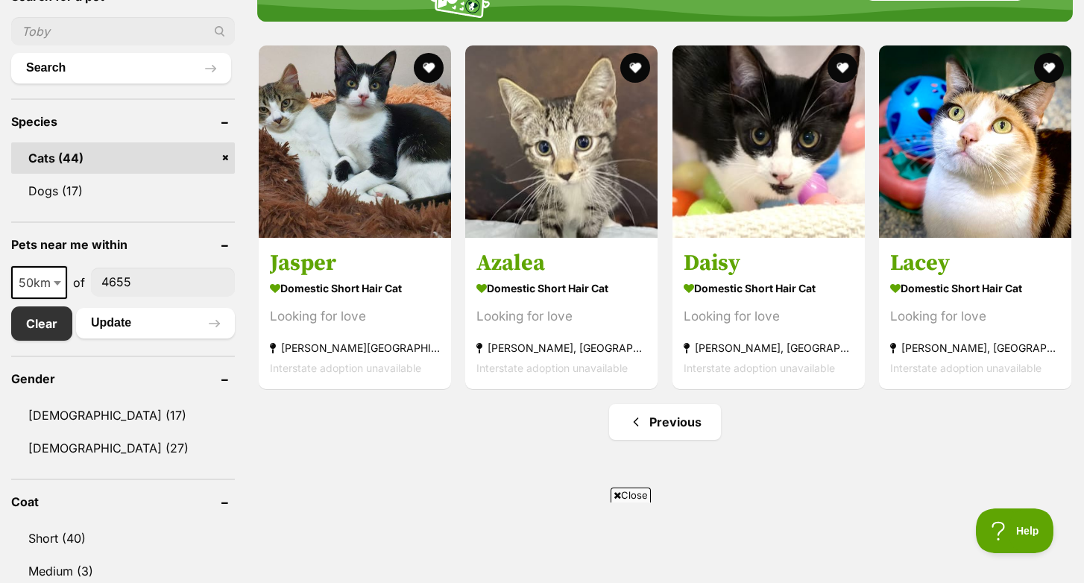
drag, startPoint x: 131, startPoint y: 280, endPoint x: 103, endPoint y: 280, distance: 28.3
click at [103, 280] on input"] "4655" at bounding box center [163, 282] width 144 height 28
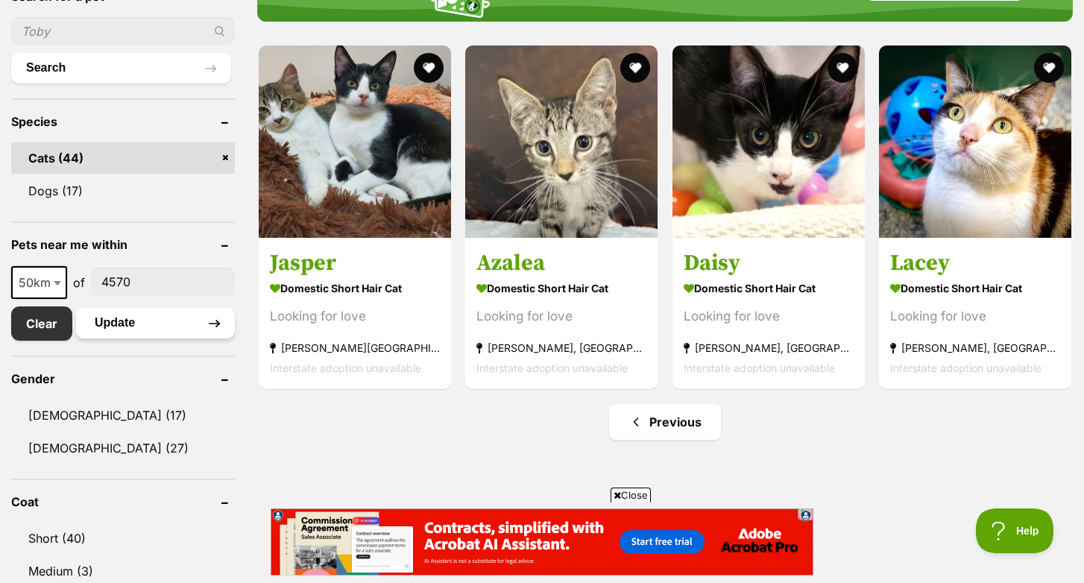
type input"] "4570"
click at [133, 317] on button "Update" at bounding box center [155, 323] width 159 height 30
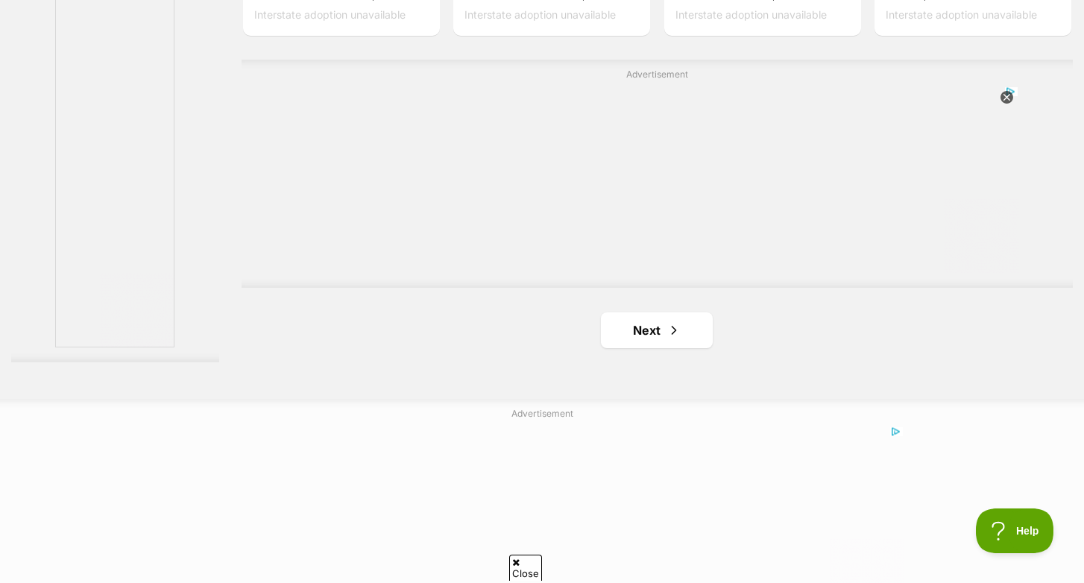
scroll to position [2666, 0]
click at [638, 319] on link "Next" at bounding box center [657, 324] width 112 height 36
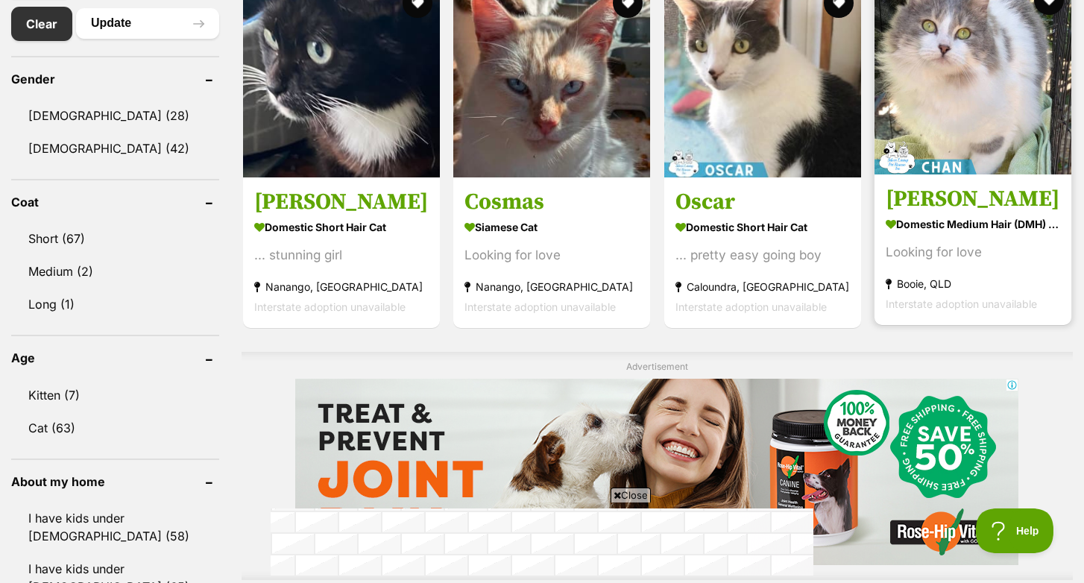
click at [909, 203] on h3 "[PERSON_NAME]" at bounding box center [973, 199] width 174 height 28
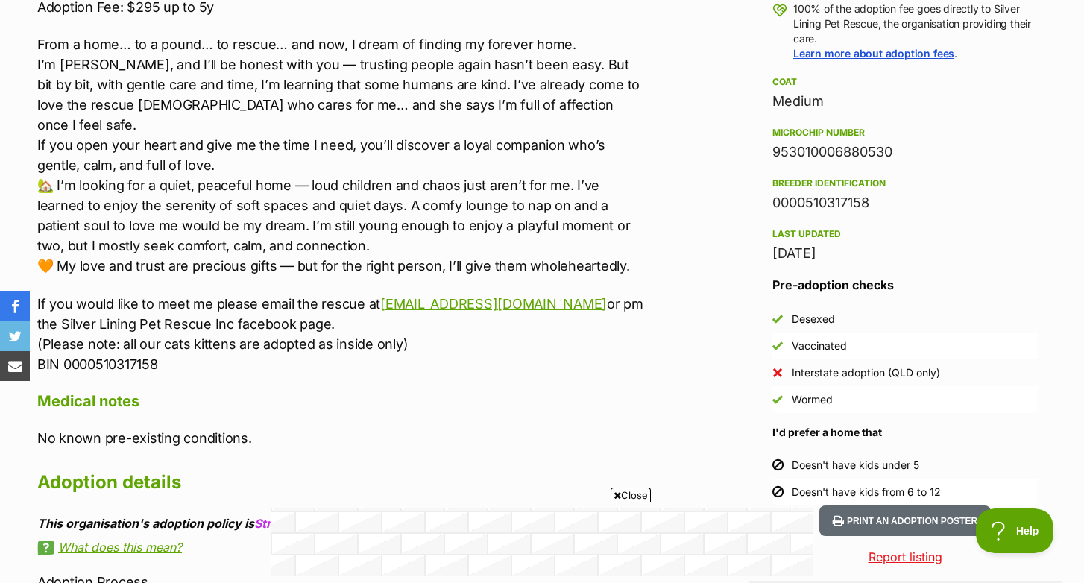
scroll to position [1118, 0]
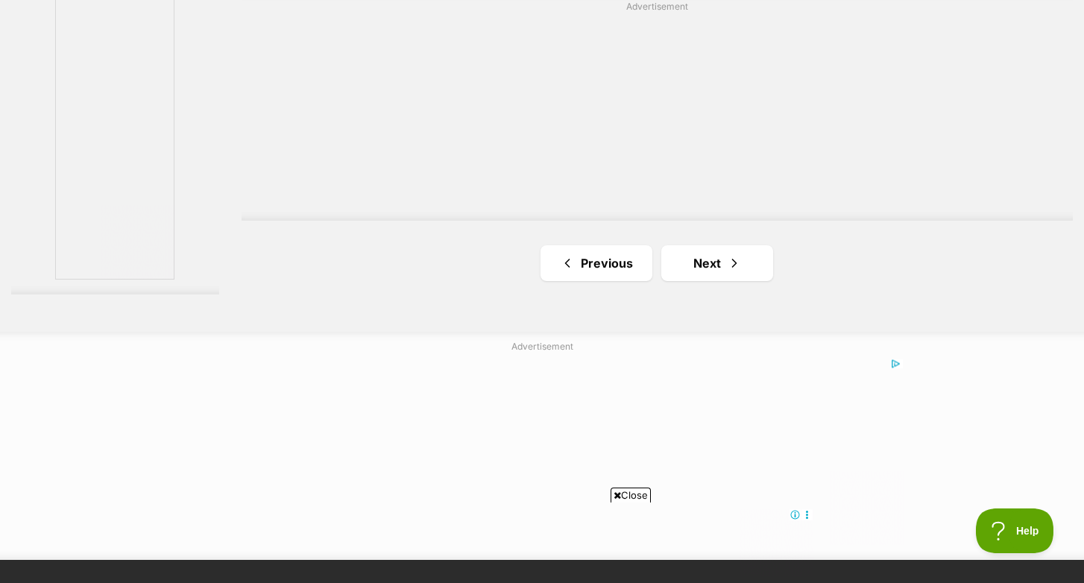
scroll to position [2729, 0]
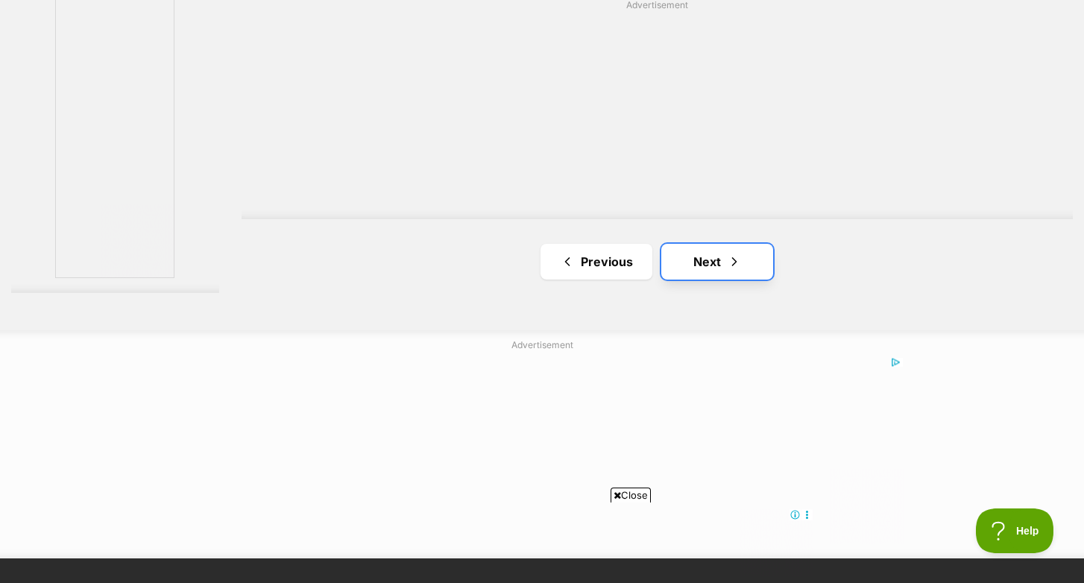
click at [708, 258] on link "Next" at bounding box center [717, 262] width 112 height 36
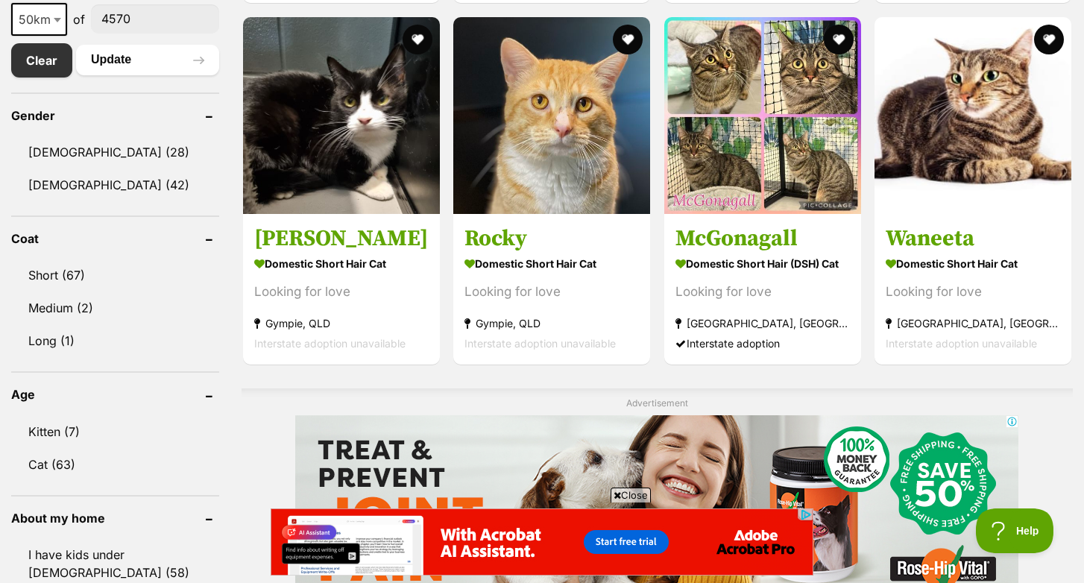
scroll to position [831, 0]
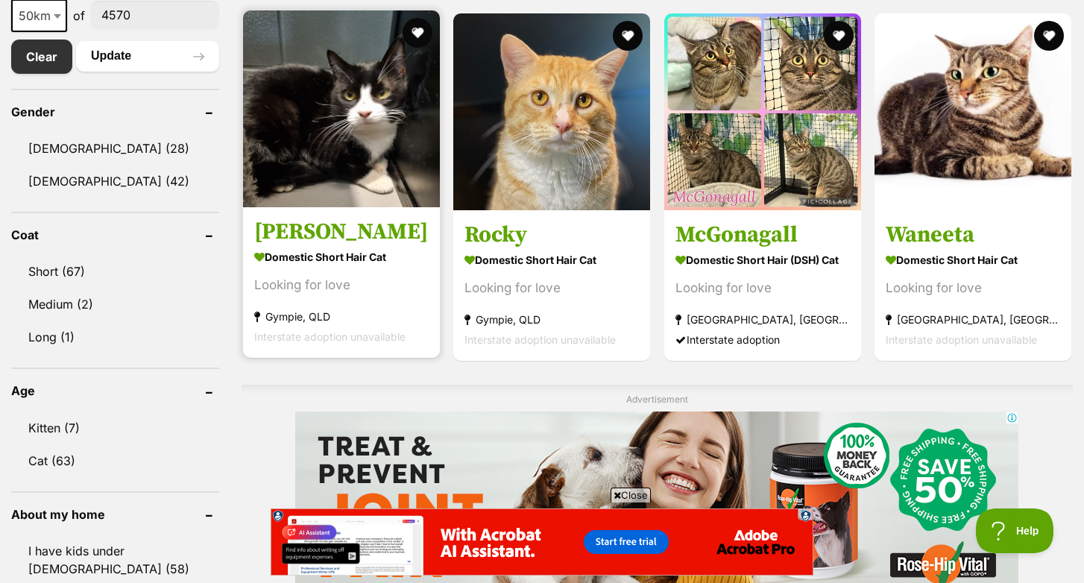
click at [268, 115] on img at bounding box center [341, 108] width 197 height 197
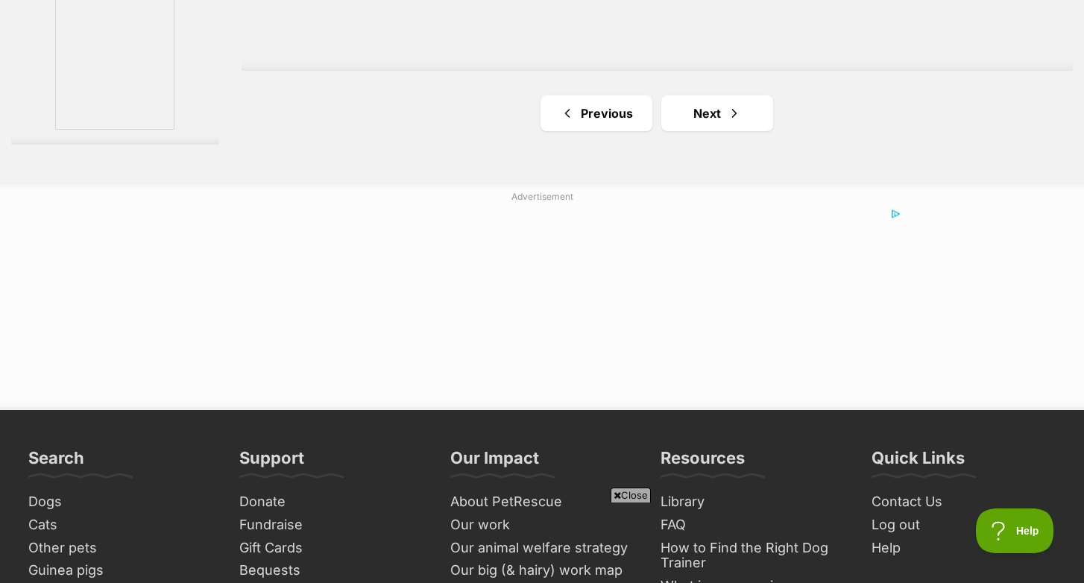
scroll to position [2884, 0]
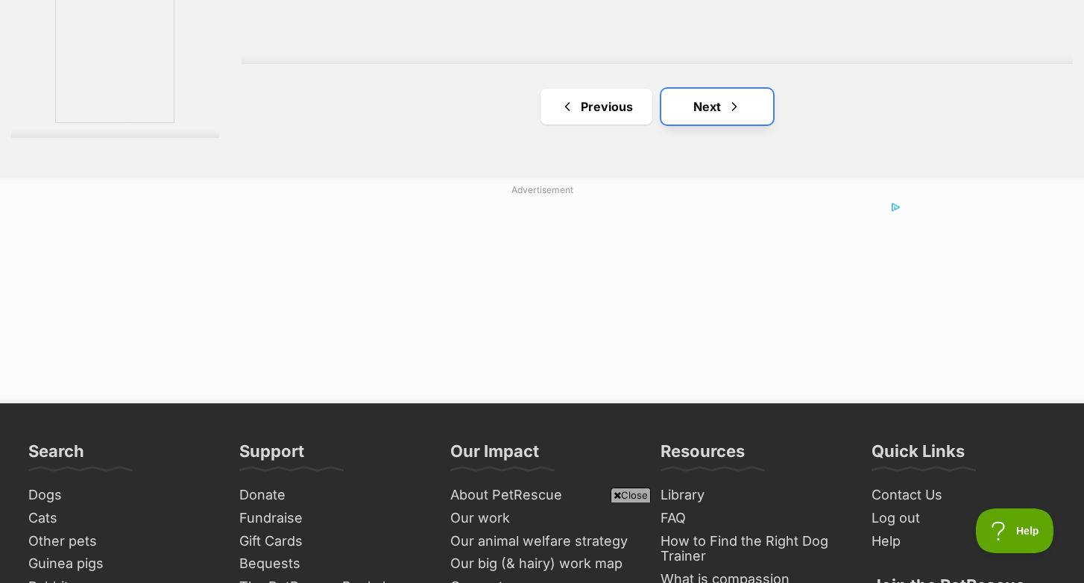
click at [701, 100] on link "Next" at bounding box center [717, 107] width 112 height 36
